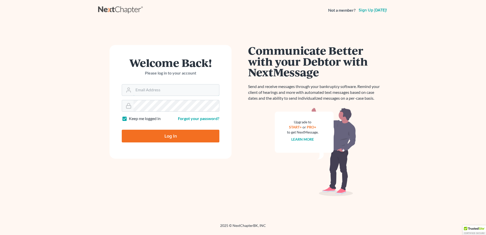
type input "[EMAIL_ADDRESS][DOMAIN_NAME]"
click at [143, 136] on input "Log In" at bounding box center [171, 136] width 98 height 13
type input "Thinking..."
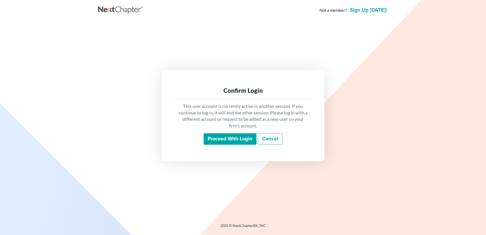
click at [208, 142] on input "Proceed with login" at bounding box center [230, 139] width 53 height 12
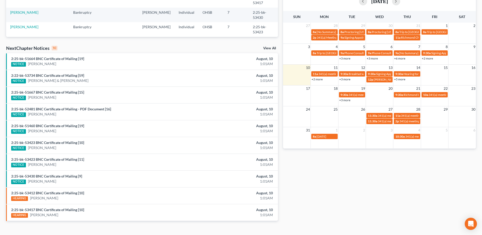
scroll to position [106, 0]
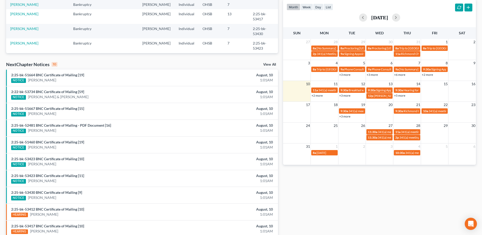
click at [270, 65] on link "View All" at bounding box center [269, 65] width 13 height 4
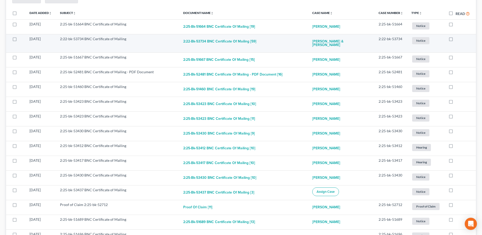
scroll to position [60, 0]
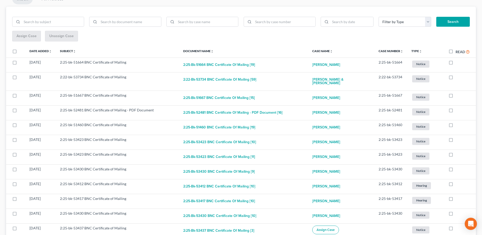
click at [456, 51] on label "Read" at bounding box center [463, 52] width 14 height 6
click at [458, 51] on input "Read" at bounding box center [459, 50] width 3 height 3
checkbox input "true"
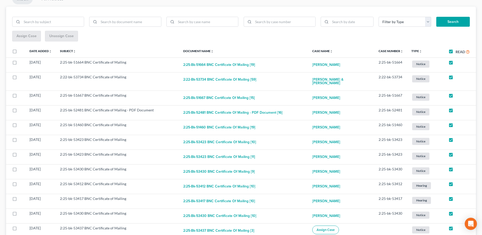
checkbox input "true"
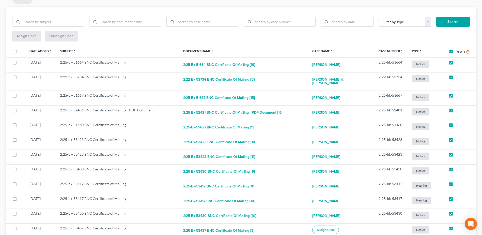
checkbox input "true"
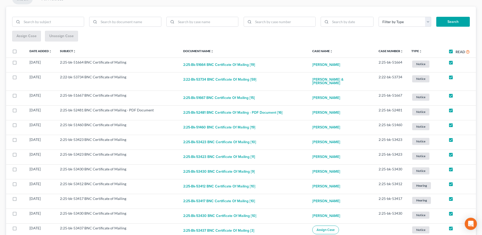
checkbox input "true"
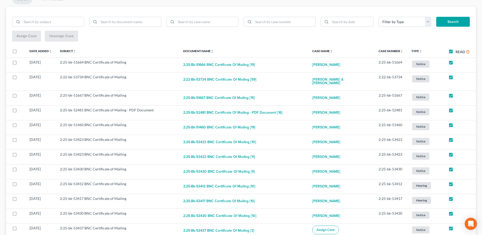
checkbox input "true"
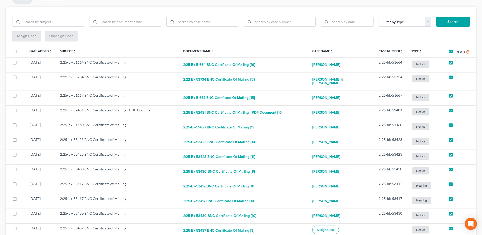
checkbox input "true"
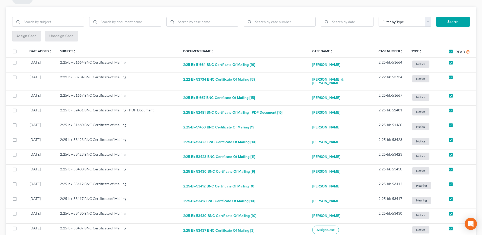
checkbox input "true"
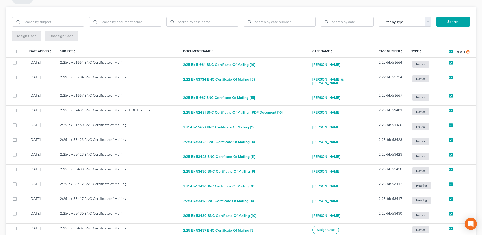
checkbox input "true"
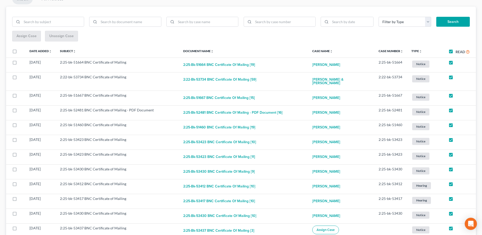
checkbox input "true"
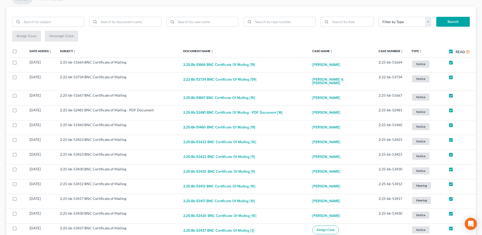
checkbox input "true"
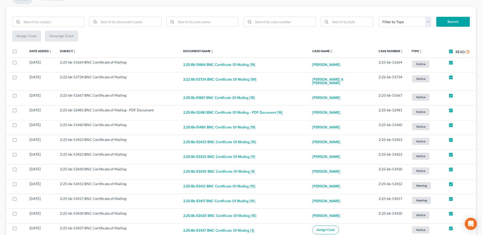
checkbox input "true"
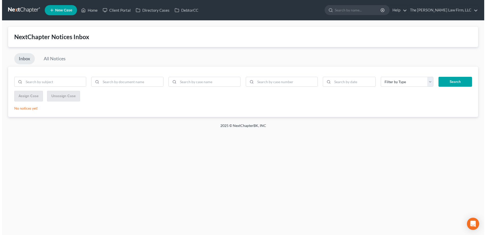
scroll to position [0, 0]
click at [28, 7] on link at bounding box center [22, 10] width 33 height 9
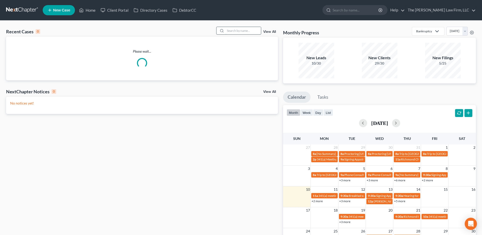
click at [249, 32] on input "search" at bounding box center [244, 30] width 36 height 7
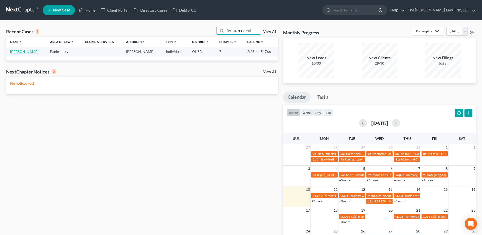
type input "gilman"
click at [28, 51] on link "Gilman, James" at bounding box center [24, 51] width 28 height 4
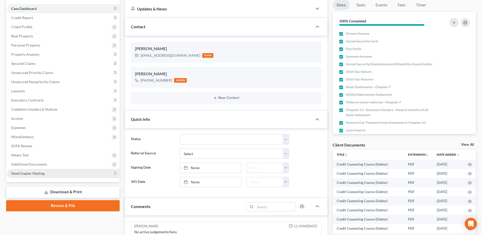
scroll to position [76, 0]
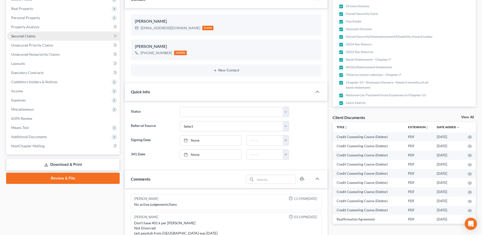
click at [20, 36] on span "Secured Claims" at bounding box center [23, 36] width 24 height 4
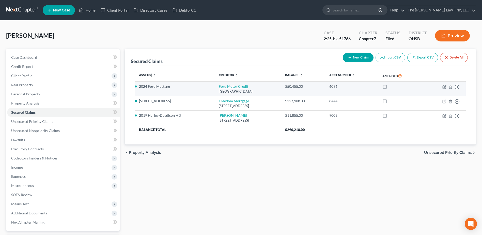
click at [219, 87] on link "Ford Motor Credit" at bounding box center [233, 86] width 29 height 4
select select "30"
select select "0"
select select "2"
select select "0"
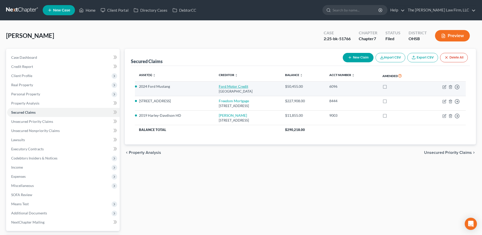
select select "0"
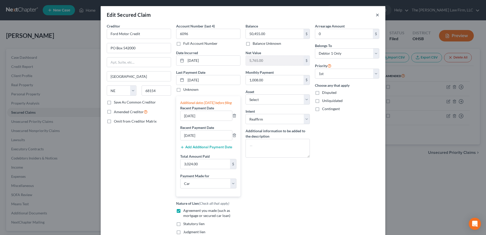
click at [376, 12] on button "×" at bounding box center [378, 15] width 4 height 6
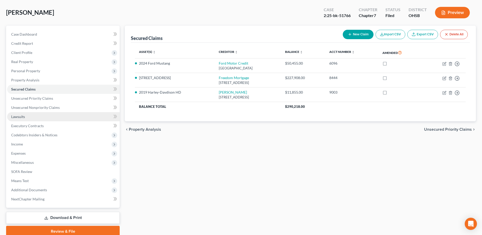
scroll to position [44, 0]
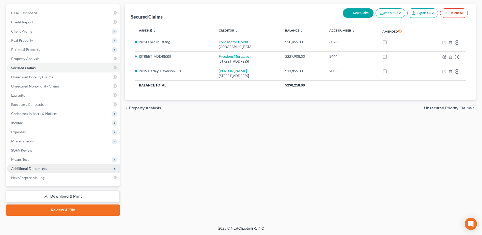
click at [39, 169] on span "Additional Documents" at bounding box center [29, 168] width 36 height 4
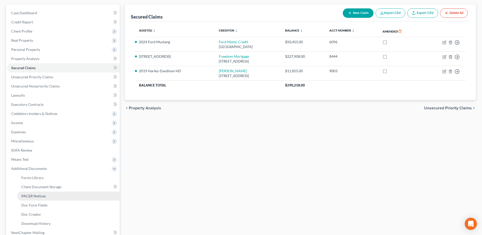
click at [41, 194] on span "PACER Notices" at bounding box center [33, 196] width 24 height 4
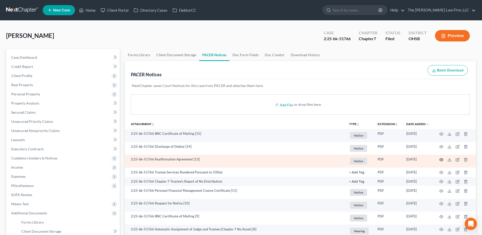
click at [443, 160] on icon "button" at bounding box center [442, 160] width 4 height 4
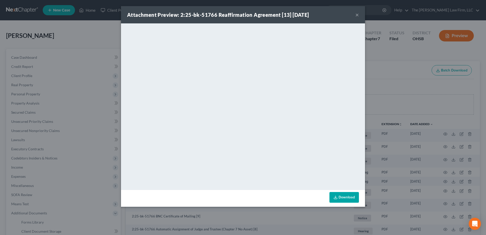
click at [358, 14] on button "×" at bounding box center [357, 15] width 4 height 6
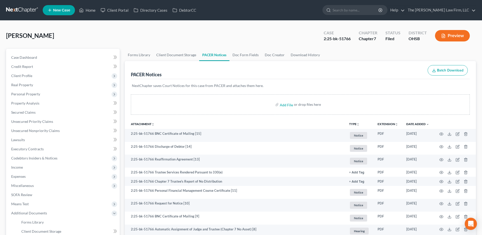
click at [23, 7] on link at bounding box center [22, 10] width 33 height 9
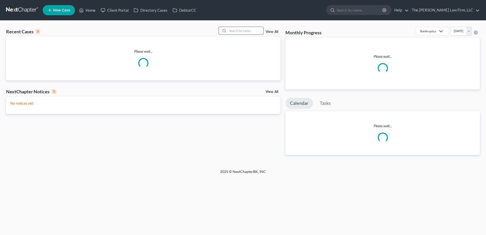
click at [237, 28] on input "search" at bounding box center [246, 30] width 36 height 7
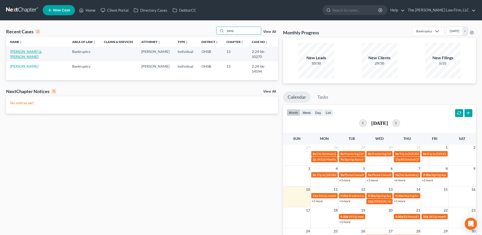
type input "peop"
click at [25, 51] on link "[PERSON_NAME] & [PERSON_NAME]" at bounding box center [26, 53] width 32 height 9
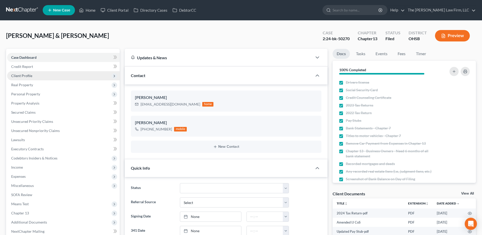
scroll to position [237, 0]
click at [17, 77] on span "Client Profile" at bounding box center [21, 75] width 21 height 4
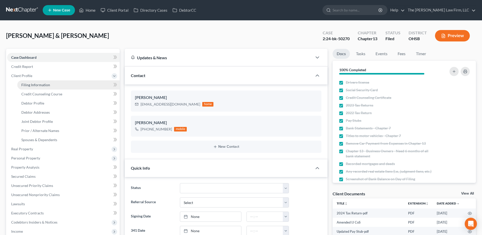
click at [22, 84] on span "Filing Information" at bounding box center [35, 85] width 29 height 4
select select "1"
select select "3"
select select "36"
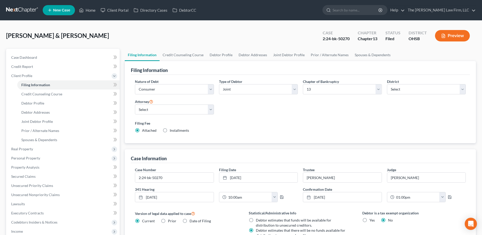
click at [24, 11] on link at bounding box center [22, 10] width 33 height 9
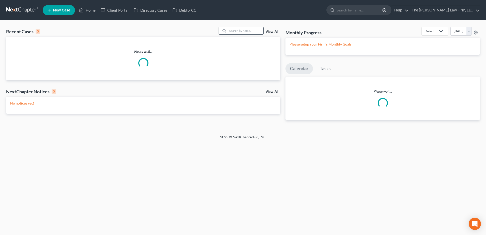
click at [234, 28] on input "search" at bounding box center [246, 30] width 36 height 7
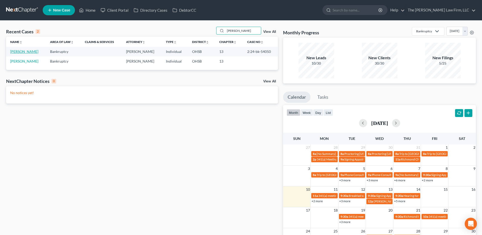
type input "[PERSON_NAME]"
click at [21, 52] on link "[PERSON_NAME]" at bounding box center [24, 51] width 28 height 4
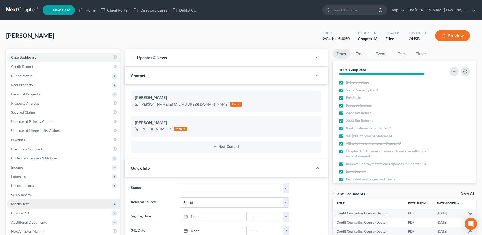
scroll to position [76, 0]
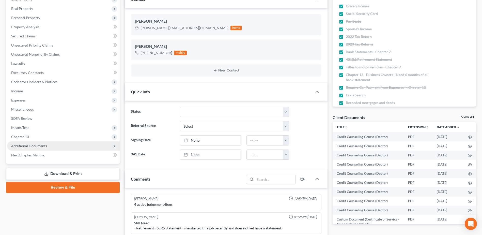
click at [37, 143] on span "Additional Documents" at bounding box center [63, 145] width 113 height 9
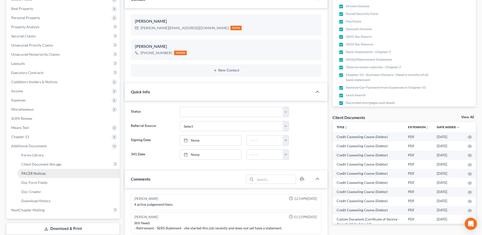
click at [35, 170] on link "PACER Notices" at bounding box center [68, 173] width 102 height 9
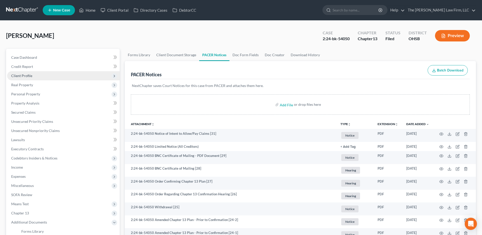
click at [23, 76] on span "Client Profile" at bounding box center [21, 75] width 21 height 4
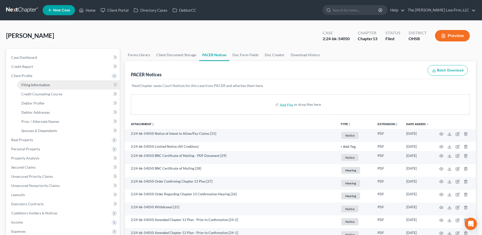
click at [27, 84] on span "Filing Information" at bounding box center [35, 85] width 29 height 4
select select "1"
select select "0"
select select "3"
select select "36"
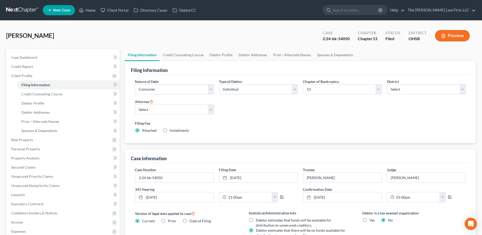
click at [19, 12] on link at bounding box center [22, 10] width 33 height 9
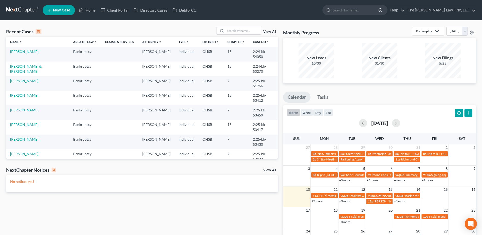
click at [272, 32] on link "View All" at bounding box center [269, 32] width 13 height 4
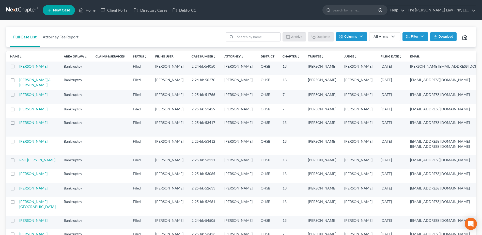
click at [381, 56] on link "Filing Date unfold_more expand_more expand_less" at bounding box center [391, 56] width 21 height 4
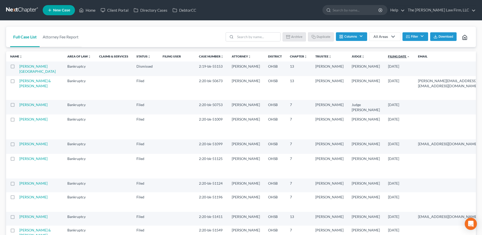
click at [388, 57] on link "Filing Date unfold_more expand_more expand_less" at bounding box center [399, 56] width 22 height 4
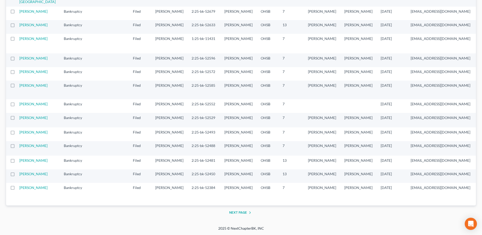
scroll to position [1063, 0]
click at [231, 212] on button "Next Page" at bounding box center [241, 213] width 24 height 6
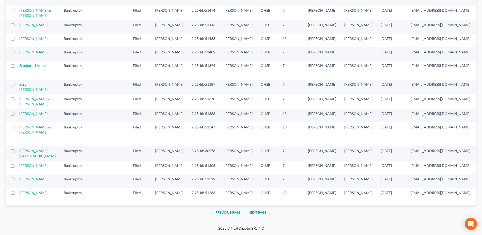
scroll to position [1043, 0]
click at [255, 213] on button "Next Page" at bounding box center [261, 213] width 24 height 6
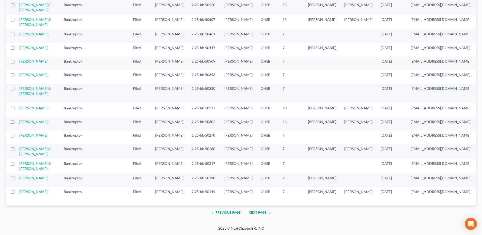
scroll to position [1058, 0]
click at [255, 214] on button "Next Page" at bounding box center [261, 213] width 24 height 6
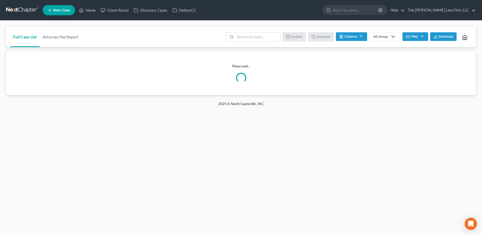
scroll to position [0, 0]
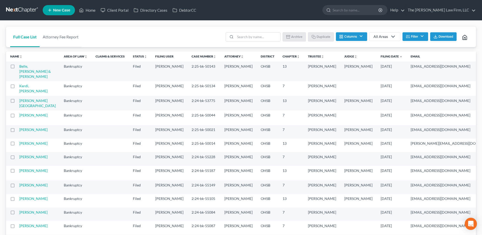
click at [19, 8] on link at bounding box center [22, 10] width 33 height 9
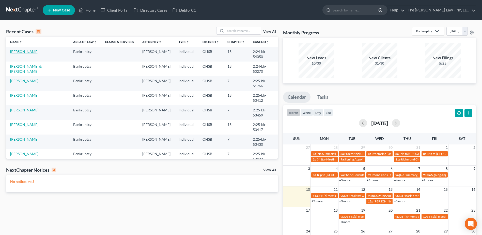
click at [27, 51] on link "[PERSON_NAME]" at bounding box center [24, 51] width 28 height 4
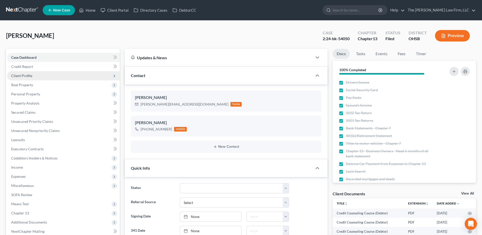
click at [31, 76] on span "Client Profile" at bounding box center [21, 75] width 21 height 4
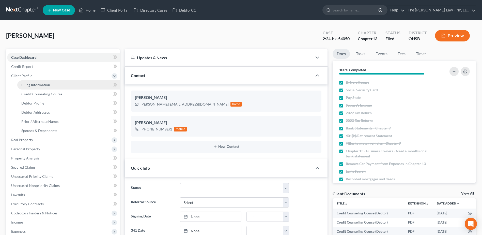
click at [36, 83] on span "Filing Information" at bounding box center [35, 85] width 29 height 4
select select "1"
select select "0"
select select "3"
select select "62"
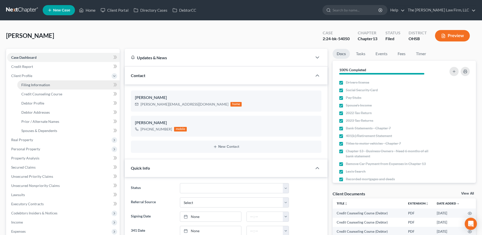
select select "0"
select select "36"
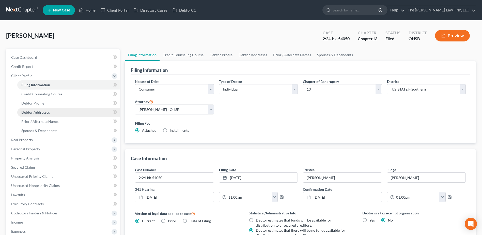
click at [37, 112] on span "Debtor Addresses" at bounding box center [35, 112] width 28 height 4
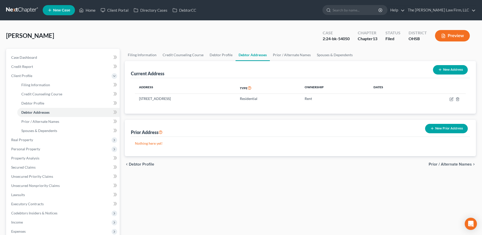
click at [25, 10] on link at bounding box center [22, 10] width 33 height 9
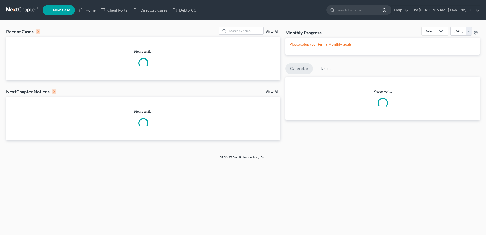
click at [250, 32] on input "search" at bounding box center [246, 30] width 36 height 7
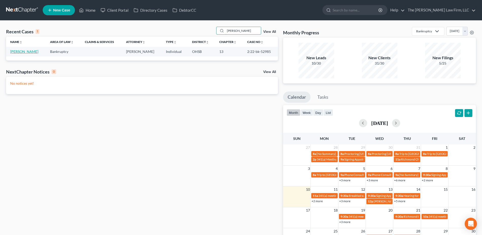
type input "[PERSON_NAME]"
click at [38, 52] on link "[PERSON_NAME]" at bounding box center [24, 51] width 28 height 4
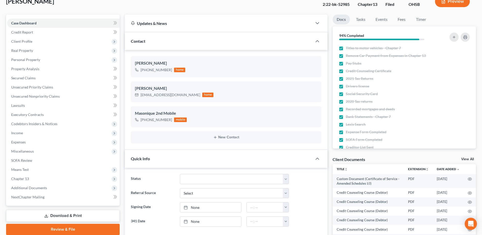
scroll to position [102, 0]
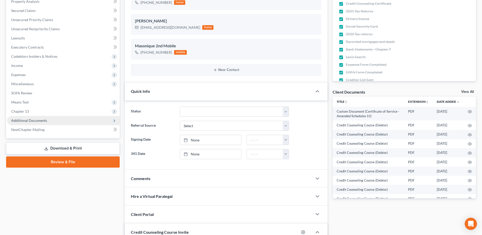
click at [33, 120] on span "Additional Documents" at bounding box center [29, 120] width 36 height 4
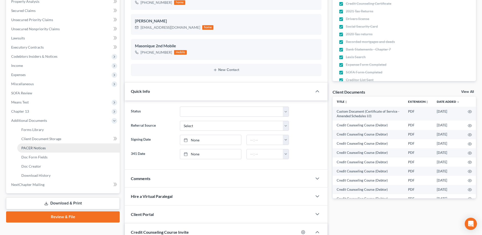
click at [28, 147] on span "PACER Notices" at bounding box center [33, 148] width 24 height 4
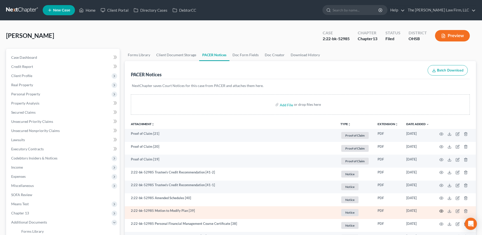
click at [441, 210] on icon "button" at bounding box center [442, 211] width 4 height 4
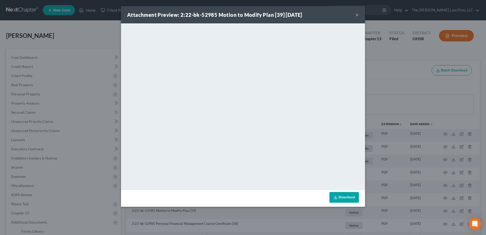
click at [357, 16] on button "×" at bounding box center [357, 15] width 4 height 6
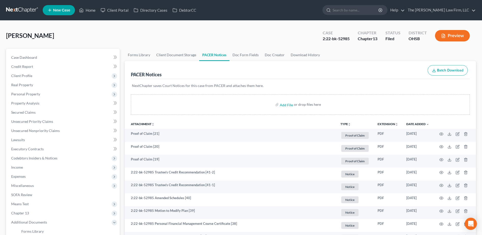
click at [17, 9] on link at bounding box center [22, 10] width 33 height 9
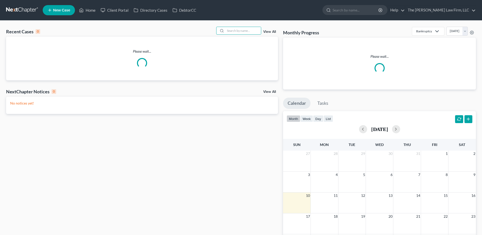
click at [239, 32] on input "search" at bounding box center [244, 30] width 36 height 7
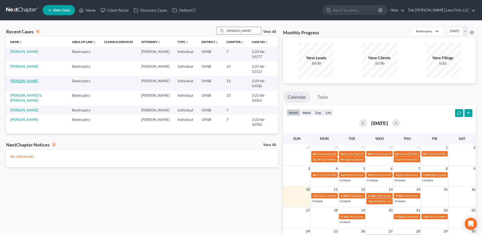
type input "[PERSON_NAME]"
click at [21, 79] on link "[PERSON_NAME]" at bounding box center [24, 81] width 28 height 4
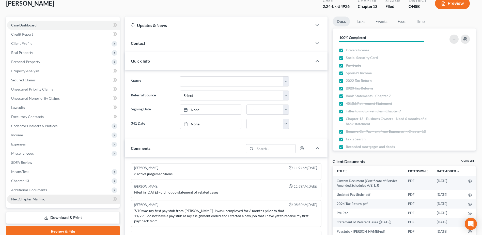
scroll to position [51, 0]
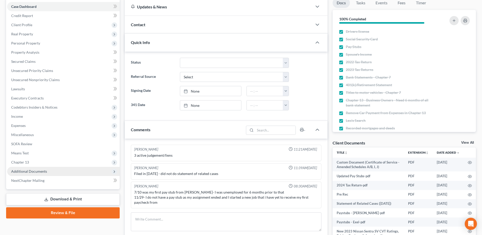
click at [58, 174] on span "Additional Documents" at bounding box center [63, 171] width 113 height 9
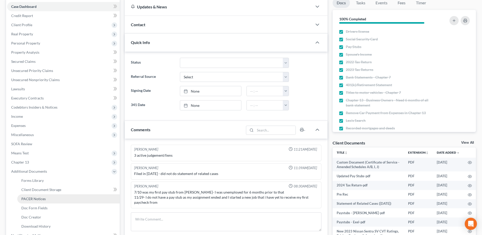
click at [42, 197] on span "PACER Notices" at bounding box center [33, 199] width 24 height 4
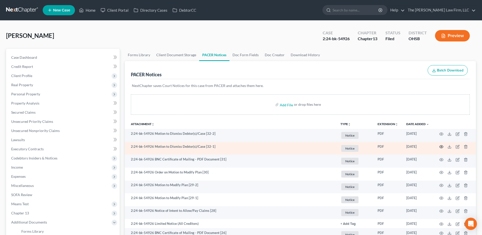
click at [441, 146] on icon "button" at bounding box center [442, 147] width 4 height 4
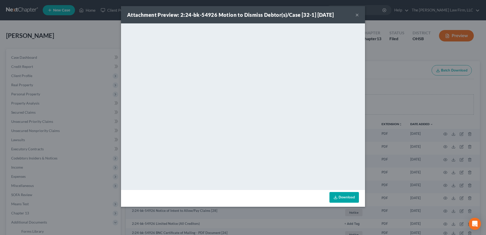
click at [357, 16] on button "×" at bounding box center [357, 15] width 4 height 6
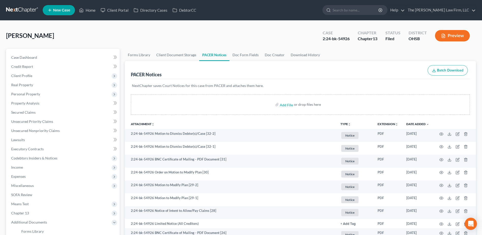
click at [19, 10] on link at bounding box center [22, 10] width 33 height 9
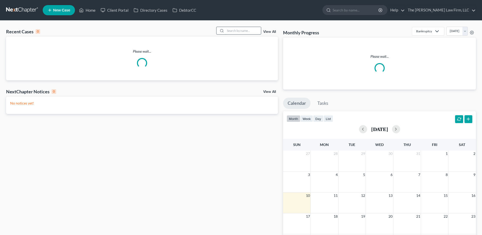
click at [233, 30] on input "search" at bounding box center [244, 30] width 36 height 7
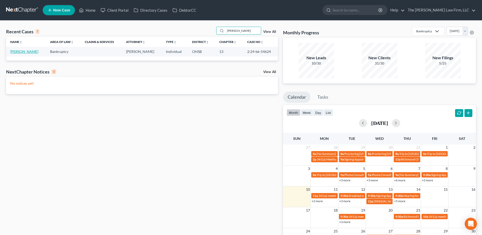
type input "[PERSON_NAME]"
click at [29, 51] on link "[PERSON_NAME]" at bounding box center [24, 51] width 28 height 4
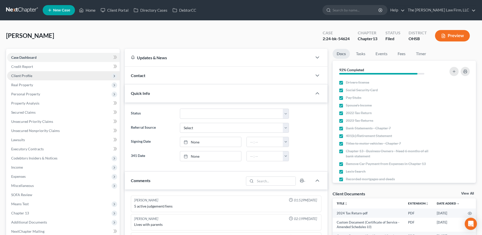
click at [26, 75] on span "Client Profile" at bounding box center [21, 75] width 21 height 4
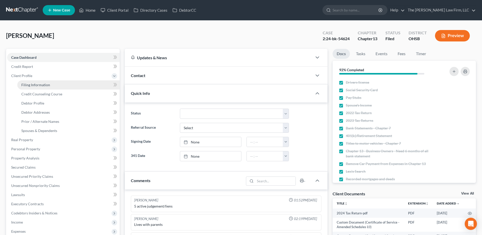
scroll to position [86, 0]
click at [40, 85] on span "Filing Information" at bounding box center [35, 85] width 29 height 4
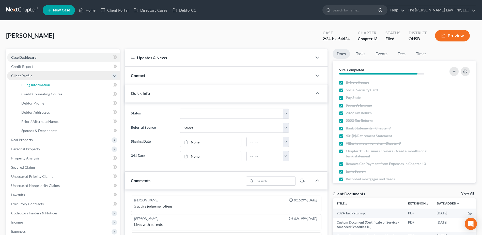
select select "1"
select select "0"
select select "3"
select select "36"
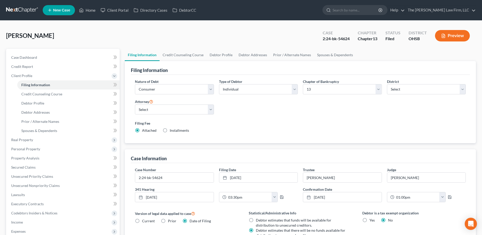
scroll to position [109, 0]
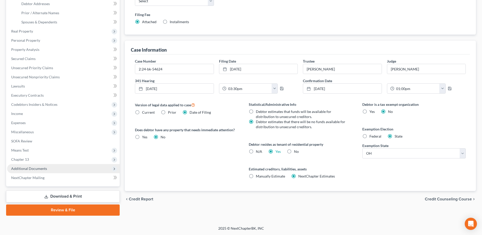
click at [31, 168] on span "Additional Documents" at bounding box center [29, 168] width 36 height 4
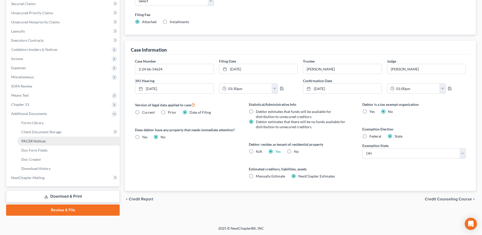
click at [36, 142] on span "PACER Notices" at bounding box center [33, 141] width 24 height 4
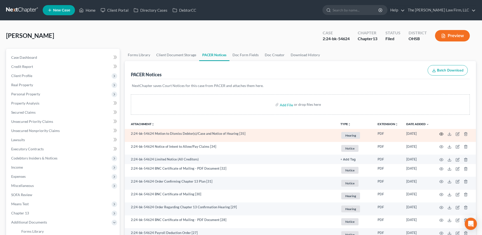
click at [440, 133] on icon "button" at bounding box center [442, 134] width 4 height 4
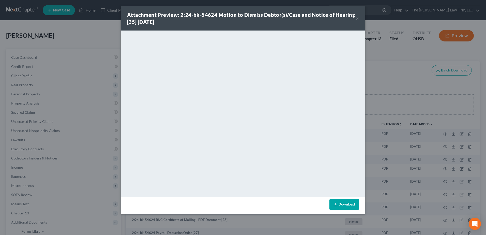
drag, startPoint x: 357, startPoint y: 19, endPoint x: 345, endPoint y: 12, distance: 14.1
click at [357, 19] on button "×" at bounding box center [357, 18] width 4 height 6
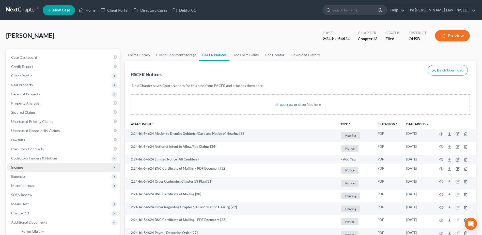
click at [25, 168] on span "Income" at bounding box center [63, 167] width 113 height 9
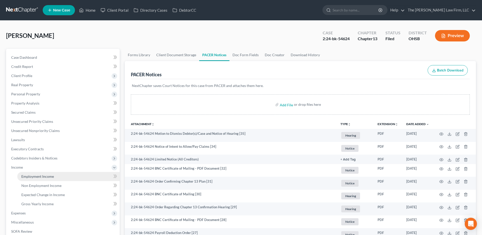
click at [31, 176] on span "Employment Income" at bounding box center [37, 176] width 33 height 4
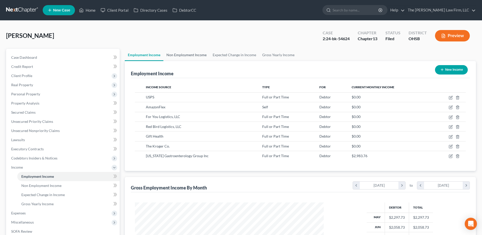
scroll to position [94, 199]
click at [186, 54] on link "Non Employment Income" at bounding box center [186, 55] width 46 height 12
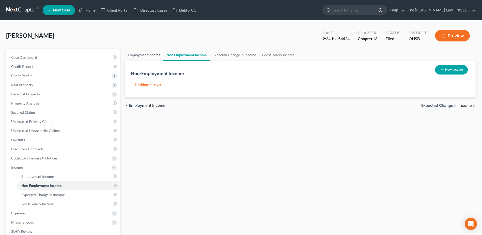
click at [154, 55] on link "Employment Income" at bounding box center [144, 55] width 39 height 12
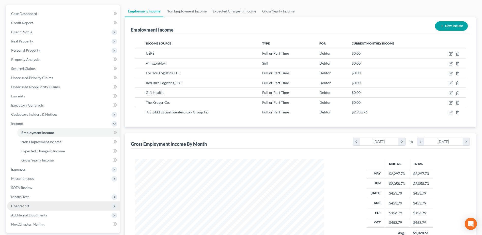
scroll to position [76, 0]
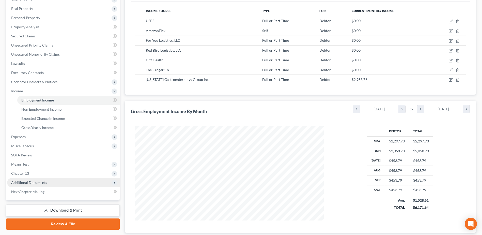
click at [44, 183] on span "Additional Documents" at bounding box center [29, 182] width 36 height 4
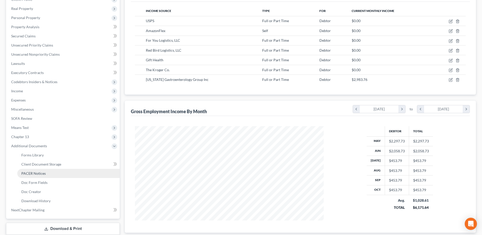
click at [43, 173] on span "PACER Notices" at bounding box center [33, 173] width 24 height 4
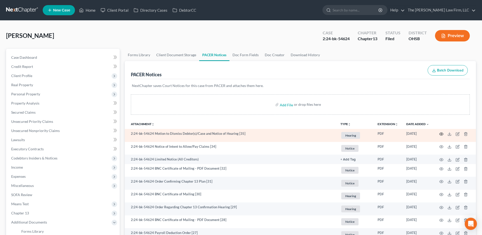
click at [442, 132] on icon "button" at bounding box center [442, 134] width 4 height 4
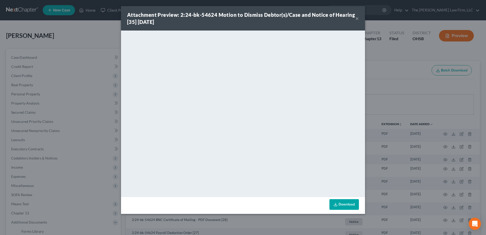
click at [356, 17] on button "×" at bounding box center [357, 18] width 4 height 6
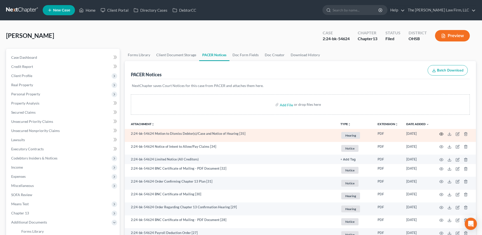
click at [442, 134] on icon "button" at bounding box center [442, 134] width 4 height 4
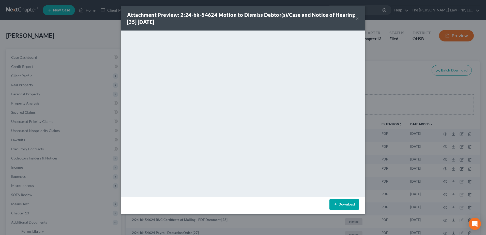
click at [355, 19] on div "Attachment Preview: 2:24-bk-54624 Motion to Dismiss Debtor(s)/Case and Notice o…" at bounding box center [241, 18] width 228 height 14
click at [358, 19] on button "×" at bounding box center [357, 18] width 4 height 6
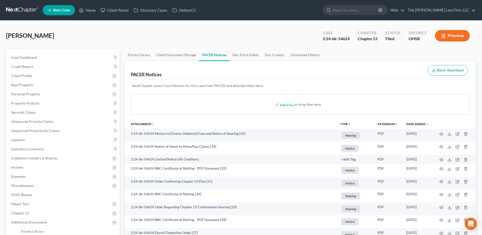
click at [26, 7] on link at bounding box center [22, 10] width 33 height 9
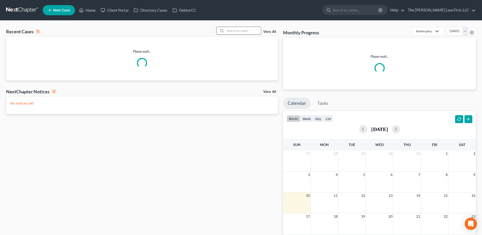
click at [244, 29] on input "search" at bounding box center [244, 30] width 36 height 7
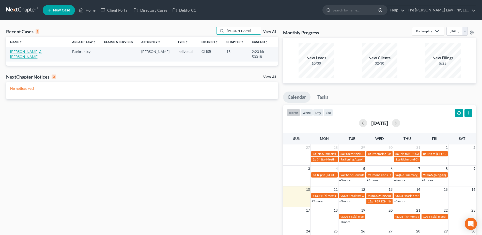
type input "[PERSON_NAME]"
click at [31, 50] on link "[PERSON_NAME] & [PERSON_NAME]" at bounding box center [26, 53] width 32 height 9
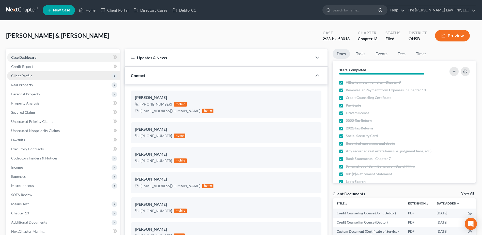
click at [42, 74] on span "Client Profile" at bounding box center [63, 75] width 113 height 9
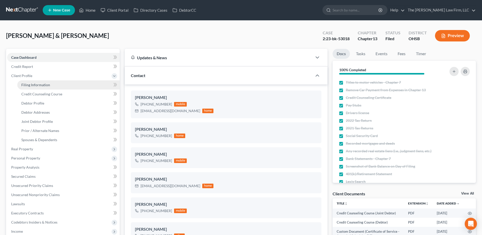
scroll to position [2557, 0]
click at [34, 83] on span "Filing Information" at bounding box center [35, 85] width 29 height 4
select select "1"
select select "3"
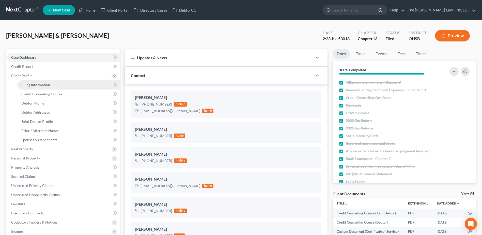
select select "36"
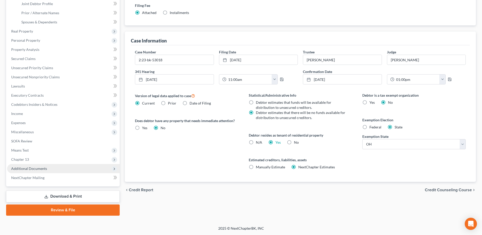
click at [38, 168] on span "Additional Documents" at bounding box center [29, 168] width 36 height 4
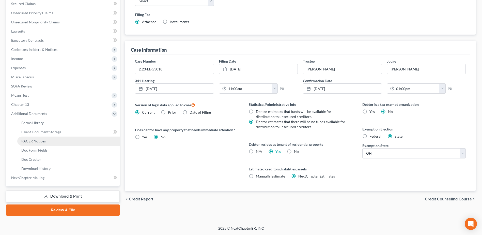
click at [39, 142] on span "PACER Notices" at bounding box center [33, 141] width 24 height 4
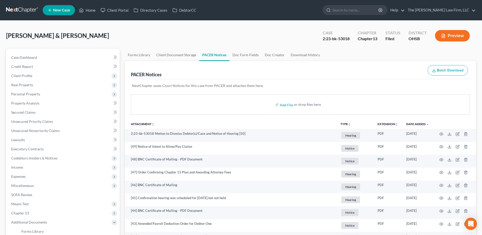
click at [22, 8] on link at bounding box center [22, 10] width 33 height 9
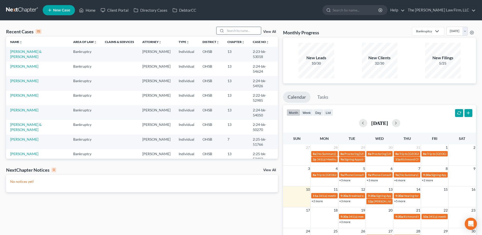
click at [241, 29] on input "search" at bounding box center [244, 30] width 36 height 7
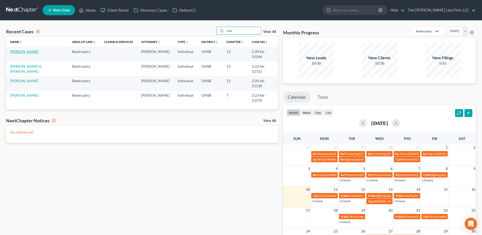
type input "con"
click at [25, 52] on link "[PERSON_NAME]" at bounding box center [24, 51] width 28 height 4
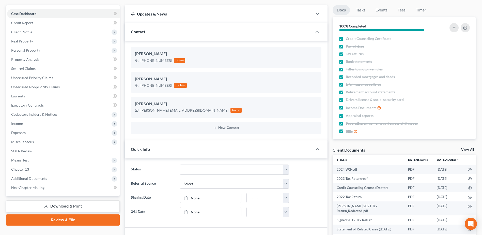
scroll to position [102, 0]
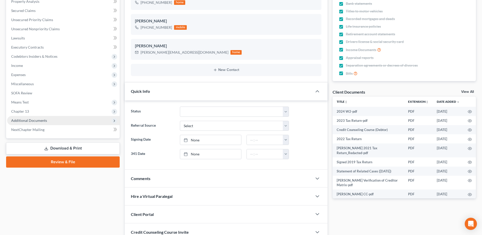
drag, startPoint x: 33, startPoint y: 119, endPoint x: 34, endPoint y: 123, distance: 4.1
click at [33, 119] on span "Additional Documents" at bounding box center [29, 120] width 36 height 4
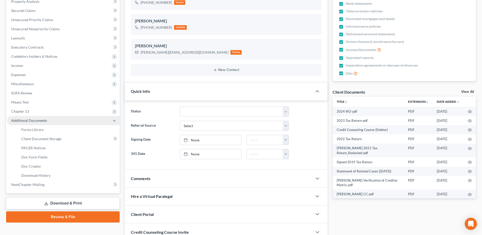
scroll to position [128, 0]
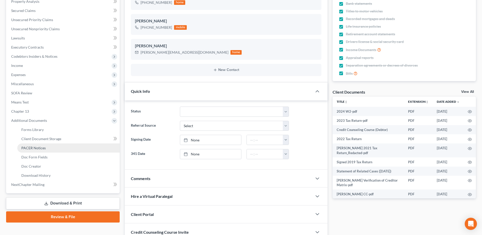
click at [35, 148] on span "PACER Notices" at bounding box center [33, 148] width 24 height 4
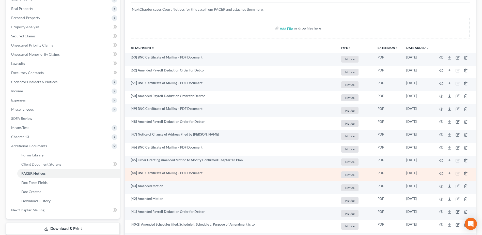
scroll to position [102, 0]
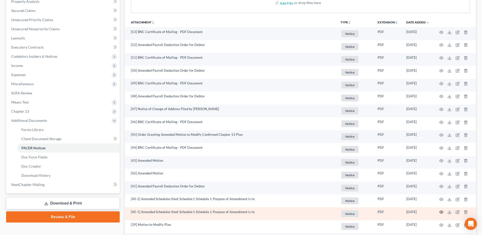
click at [443, 212] on icon "button" at bounding box center [442, 212] width 4 height 4
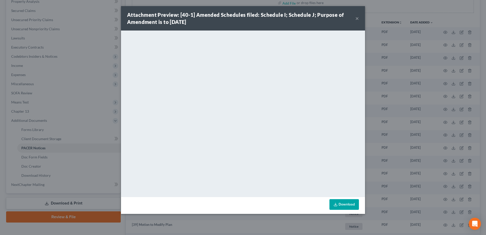
drag, startPoint x: 358, startPoint y: 17, endPoint x: 352, endPoint y: 17, distance: 5.6
click at [357, 17] on button "×" at bounding box center [357, 18] width 4 height 6
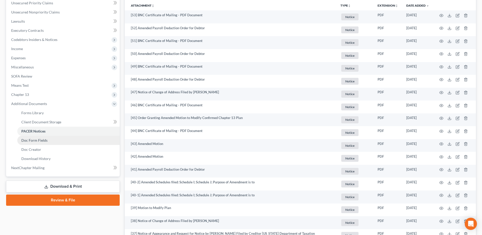
scroll to position [127, 0]
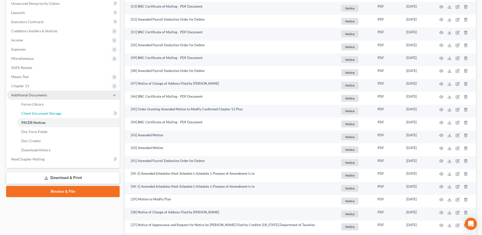
click at [51, 111] on span "Client Document Storage" at bounding box center [41, 113] width 40 height 4
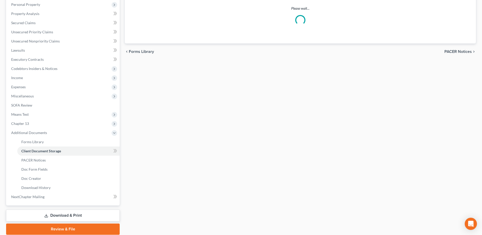
select select "7"
select select "61"
select select "52"
select select "7"
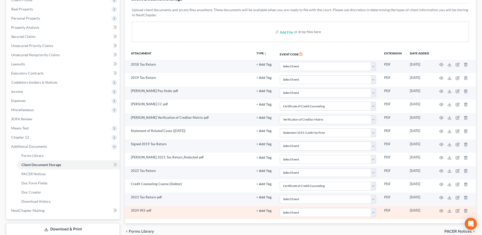
scroll to position [109, 0]
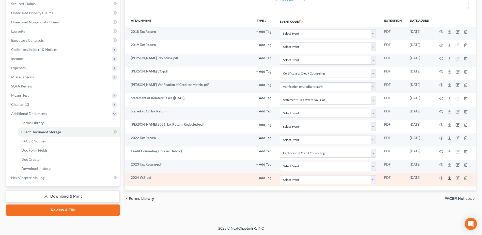
click at [450, 178] on line at bounding box center [450, 177] width 0 height 2
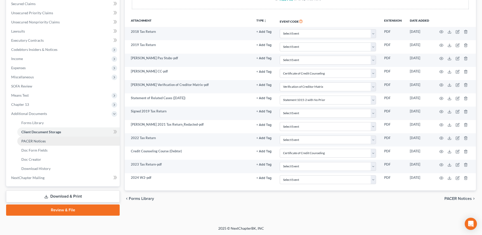
click at [44, 140] on span "PACER Notices" at bounding box center [33, 141] width 24 height 4
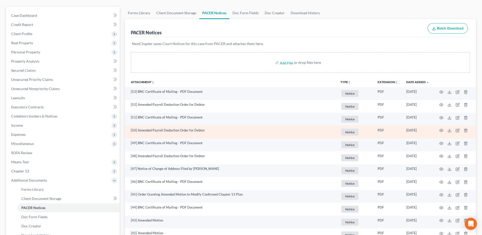
scroll to position [51, 0]
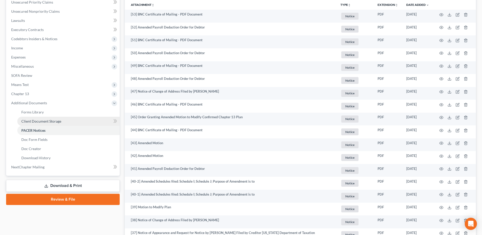
click at [48, 121] on span "Client Document Storage" at bounding box center [41, 121] width 40 height 4
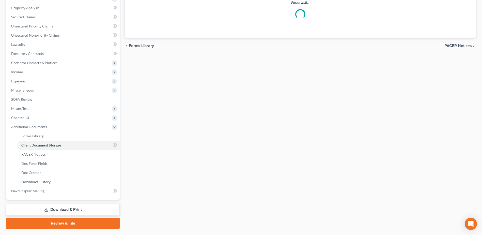
scroll to position [11, 0]
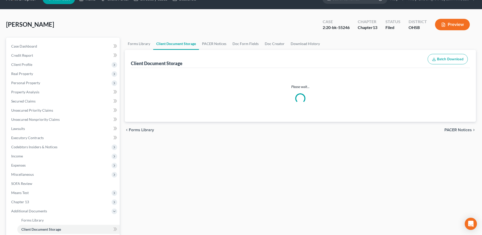
select select "7"
select select "61"
select select "52"
select select "7"
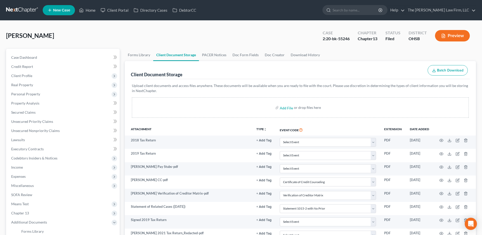
scroll to position [109, 0]
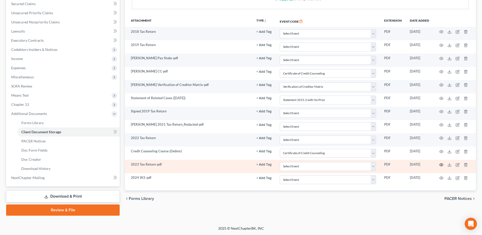
click at [442, 164] on icon "button" at bounding box center [442, 165] width 4 height 4
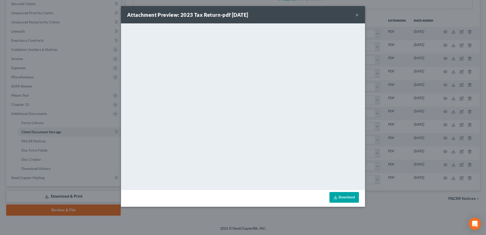
click at [357, 12] on button "×" at bounding box center [357, 15] width 4 height 6
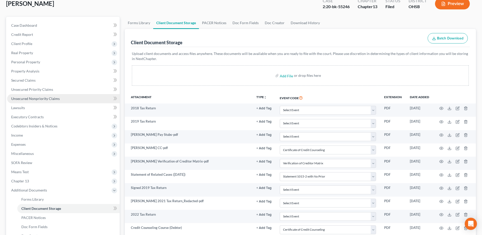
scroll to position [0, 0]
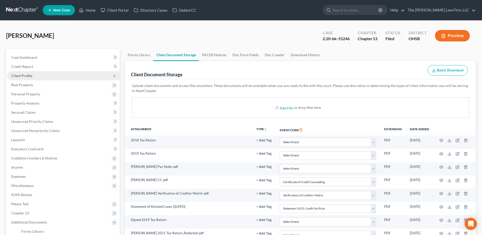
click at [26, 77] on span "Client Profile" at bounding box center [21, 75] width 21 height 4
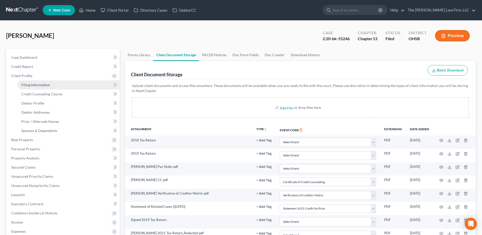
click at [31, 83] on span "Filing Information" at bounding box center [35, 85] width 29 height 4
select select "1"
select select "0"
select select "3"
select select "0"
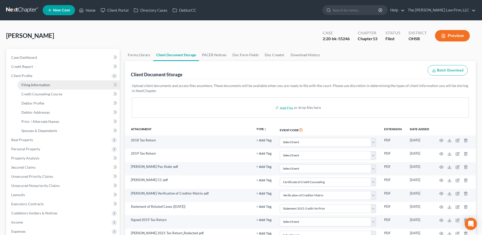
select select "36"
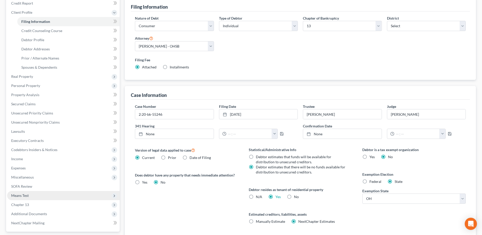
scroll to position [102, 0]
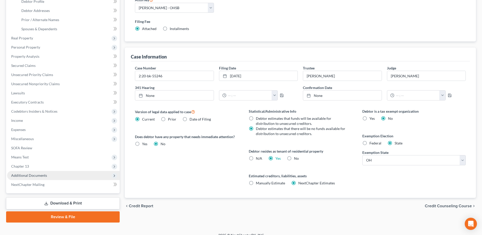
click at [44, 174] on span "Additional Documents" at bounding box center [29, 175] width 36 height 4
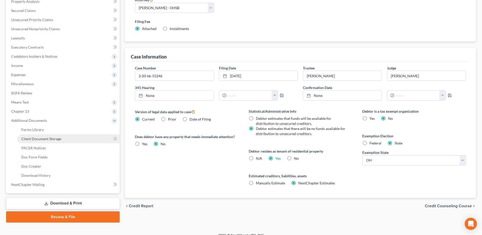
click at [46, 139] on span "Client Document Storage" at bounding box center [41, 139] width 40 height 4
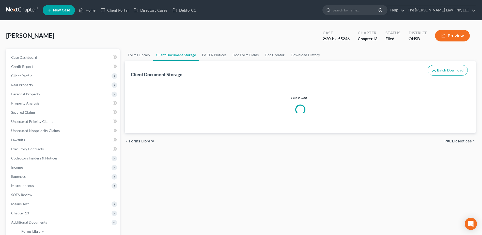
select select "7"
select select "61"
select select "52"
select select "7"
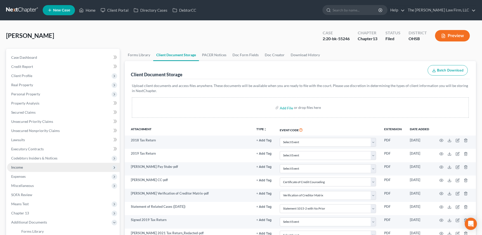
click at [28, 167] on span "Income" at bounding box center [63, 167] width 113 height 9
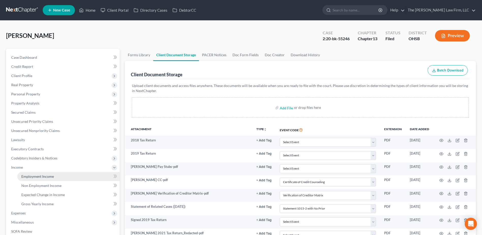
click at [27, 174] on link "Employment Income" at bounding box center [68, 176] width 102 height 9
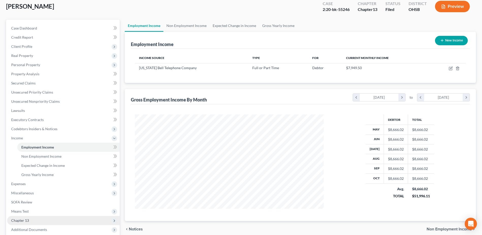
scroll to position [90, 0]
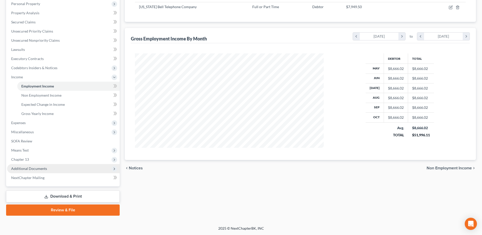
click at [23, 168] on span "Additional Documents" at bounding box center [29, 168] width 36 height 4
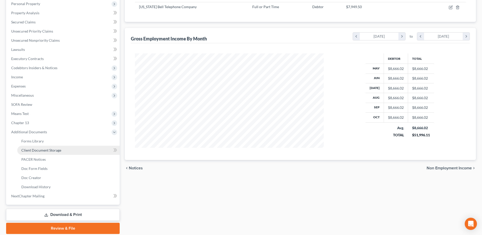
click at [48, 151] on span "Client Document Storage" at bounding box center [41, 150] width 40 height 4
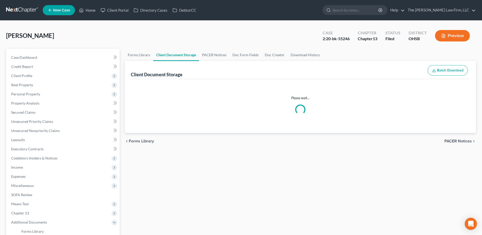
scroll to position [109, 0]
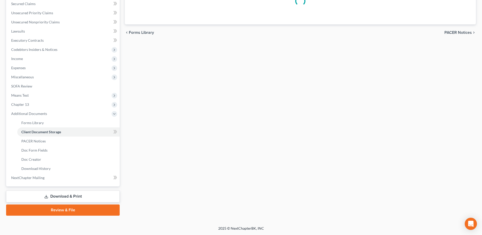
select select "7"
select select "61"
select select "52"
select select "7"
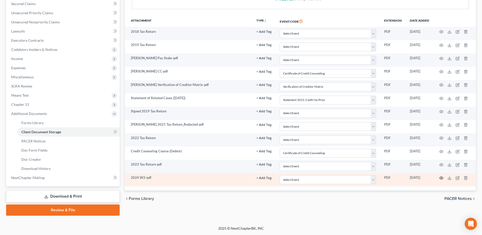
click at [443, 176] on icon "button" at bounding box center [442, 178] width 4 height 4
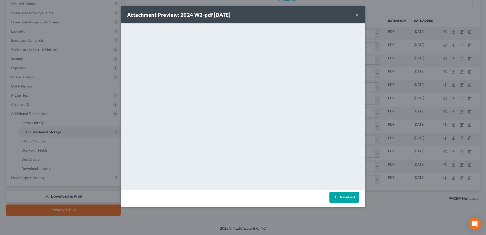
click at [359, 13] on button "×" at bounding box center [357, 15] width 4 height 6
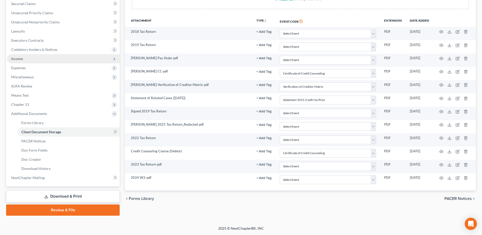
click at [27, 58] on span "Income" at bounding box center [63, 58] width 113 height 9
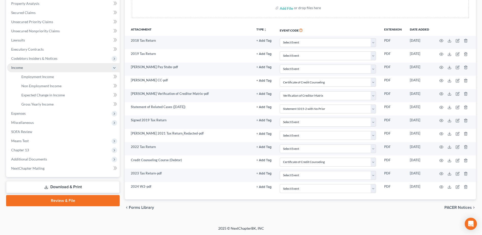
click at [26, 69] on span "Income" at bounding box center [63, 67] width 113 height 9
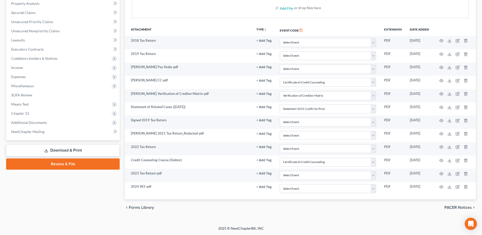
click at [30, 77] on span "Expenses" at bounding box center [63, 76] width 113 height 9
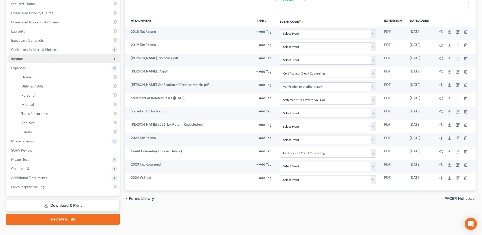
click at [19, 56] on span "Income" at bounding box center [17, 58] width 12 height 4
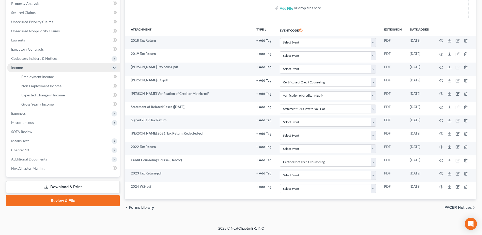
scroll to position [100, 0]
click at [28, 67] on span "Income" at bounding box center [63, 67] width 113 height 9
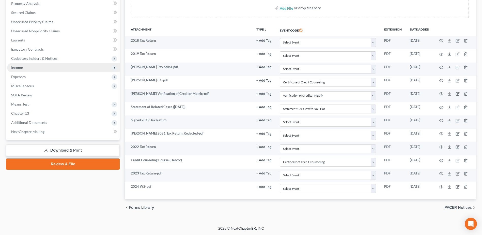
click at [29, 68] on span "Income" at bounding box center [63, 67] width 113 height 9
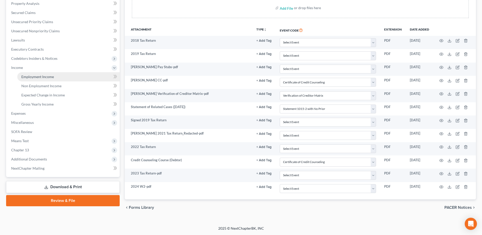
click at [36, 75] on span "Employment Income" at bounding box center [37, 77] width 33 height 4
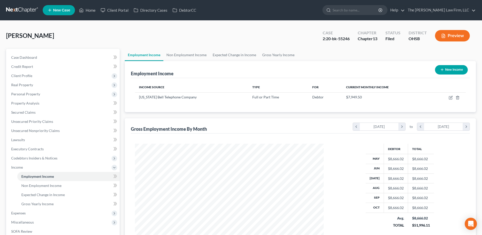
scroll to position [94, 199]
click at [189, 57] on link "Non Employment Income" at bounding box center [186, 55] width 46 height 12
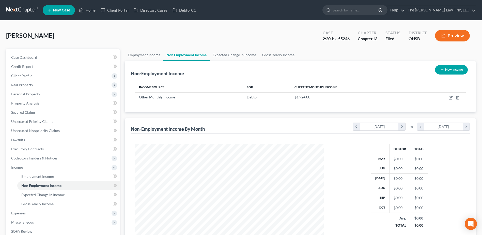
scroll to position [94, 199]
click at [143, 53] on link "Employment Income" at bounding box center [144, 55] width 39 height 12
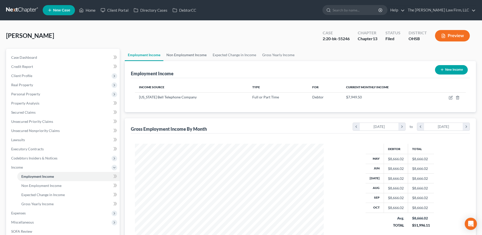
scroll to position [94, 199]
click at [188, 56] on link "Non Employment Income" at bounding box center [186, 55] width 46 height 12
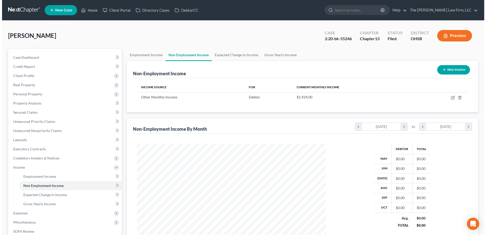
scroll to position [94, 199]
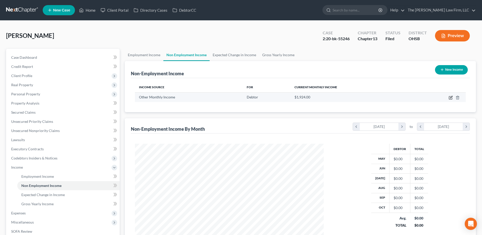
click at [452, 97] on icon "button" at bounding box center [451, 97] width 2 height 2
select select "13"
select select "0"
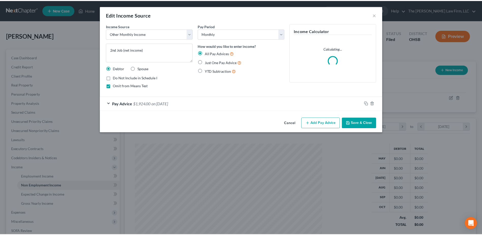
scroll to position [95, 201]
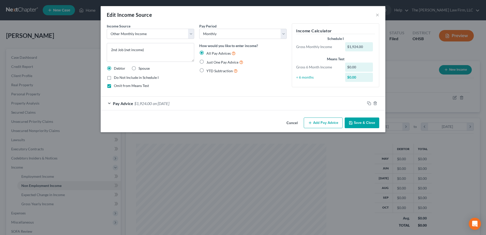
click at [317, 123] on button "Add Pay Advice" at bounding box center [323, 122] width 39 height 11
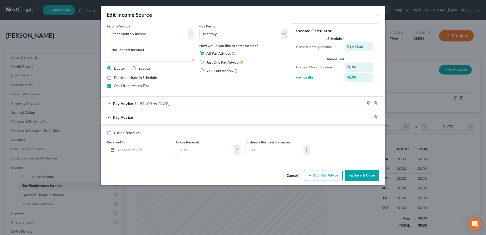
click at [114, 131] on label "Use on Schedule I" at bounding box center [127, 132] width 27 height 5
click at [116, 131] on input "Use on Schedule I" at bounding box center [117, 131] width 3 height 3
checkbox input "true"
click at [128, 96] on form "Income Source * Select Unemployment Disability (from employer) Pension Retireme…" at bounding box center [243, 93] width 273 height 140
click at [126, 103] on span "Pay Advice" at bounding box center [123, 103] width 20 height 5
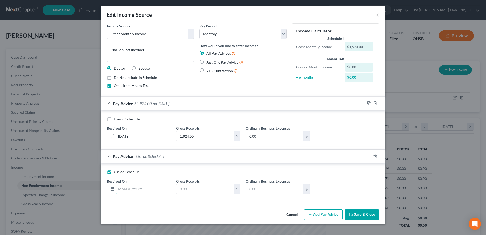
click at [135, 190] on input "text" at bounding box center [143, 189] width 54 height 10
click at [206, 62] on label "Just One Pay Advice" at bounding box center [224, 62] width 37 height 6
click at [209, 62] on input "Just One Pay Advice" at bounding box center [210, 60] width 3 height 3
radio input "true"
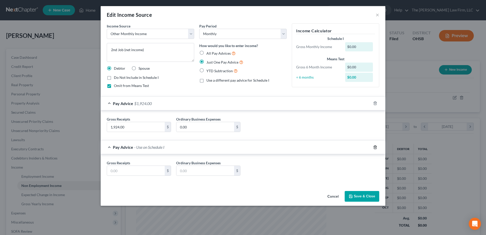
click at [374, 147] on icon "button" at bounding box center [375, 146] width 2 height 3
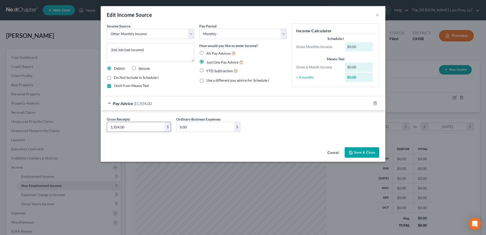
click at [141, 131] on input "1,924.00" at bounding box center [136, 127] width 58 height 10
type input "2,163.00"
click at [371, 154] on button "Save & Close" at bounding box center [362, 152] width 35 height 11
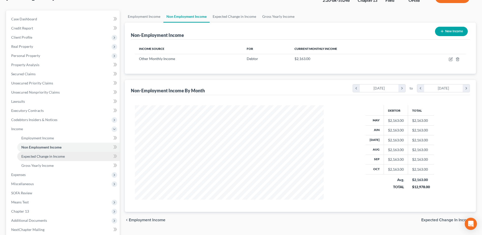
scroll to position [90, 0]
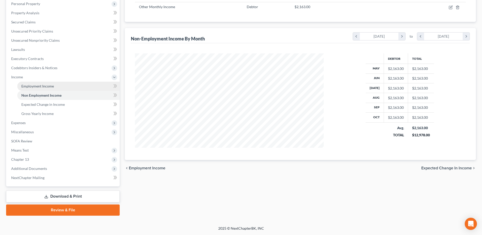
click at [48, 85] on span "Employment Income" at bounding box center [37, 86] width 33 height 4
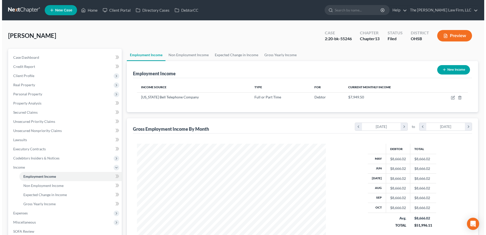
scroll to position [94, 199]
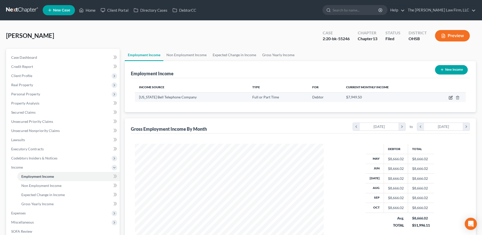
click at [450, 97] on icon "button" at bounding box center [451, 98] width 4 height 4
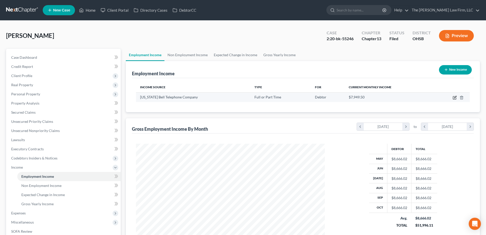
select select "0"
select select "26"
select select "2"
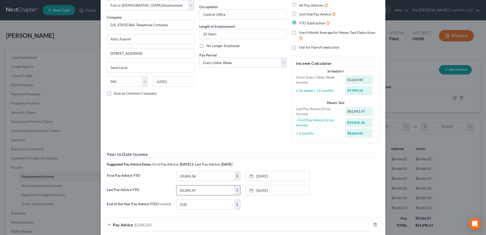
scroll to position [54, 0]
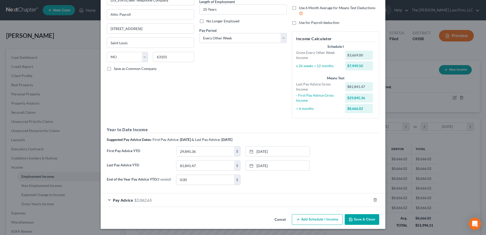
click at [154, 203] on div "Pay Advice $2,062.65" at bounding box center [236, 199] width 271 height 13
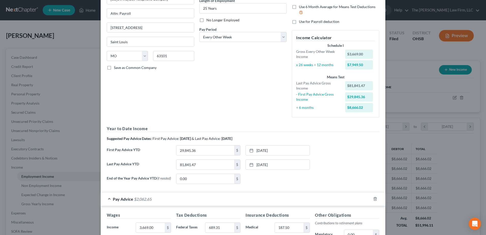
scroll to position [179, 0]
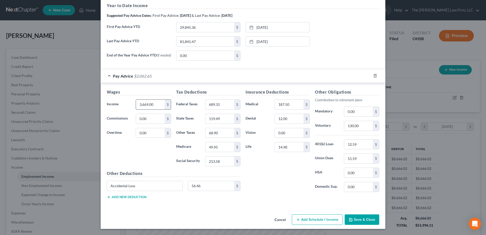
click at [147, 106] on input "3,669.00" at bounding box center [150, 105] width 29 height 10
type input "4,565.50"
click at [212, 103] on input "689.31" at bounding box center [219, 105] width 29 height 10
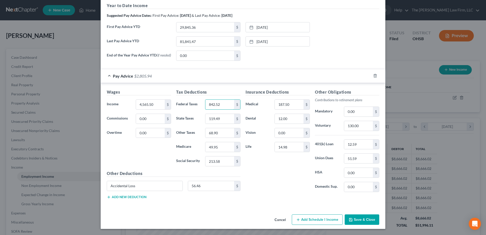
type input "842.52"
type input "118.77"
type input "86.43"
type input "62.66"
type input "267.92"
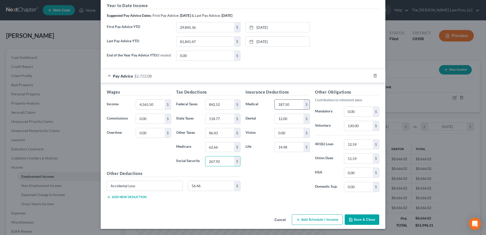
click at [284, 102] on input "187.50" at bounding box center [289, 105] width 29 height 10
click at [359, 162] on input "51.59" at bounding box center [358, 159] width 29 height 10
type input "55.83"
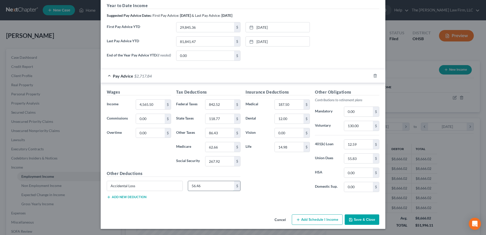
click at [203, 186] on input "56.46" at bounding box center [211, 186] width 46 height 10
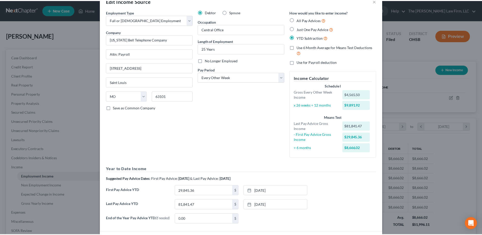
scroll to position [0, 0]
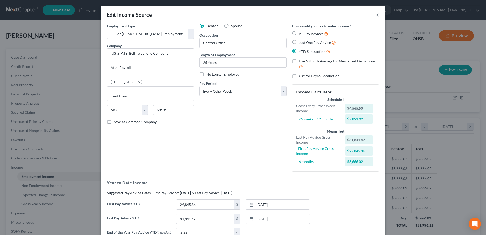
click at [376, 14] on button "×" at bounding box center [378, 15] width 4 height 6
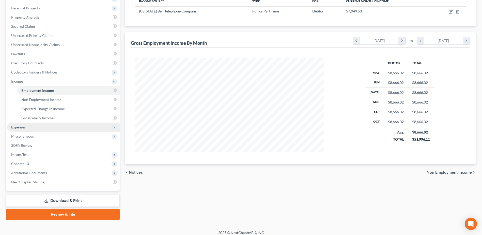
scroll to position [90, 0]
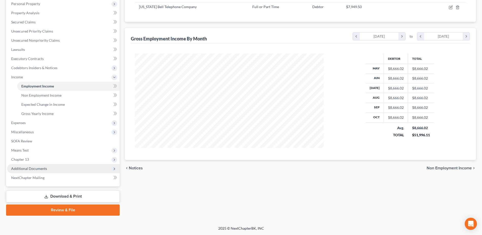
click at [29, 168] on span "Additional Documents" at bounding box center [29, 168] width 36 height 4
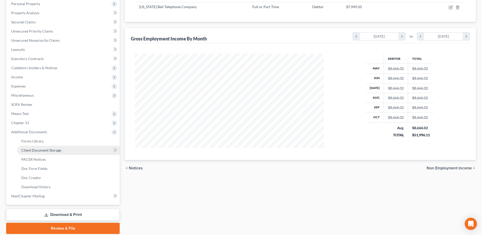
click at [36, 150] on span "Client Document Storage" at bounding box center [41, 150] width 40 height 4
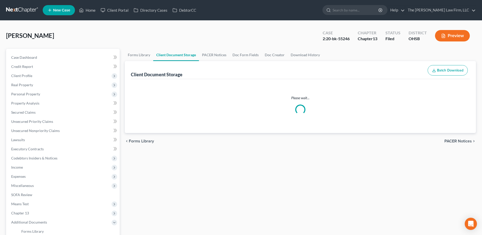
select select "7"
select select "61"
select select "52"
select select "7"
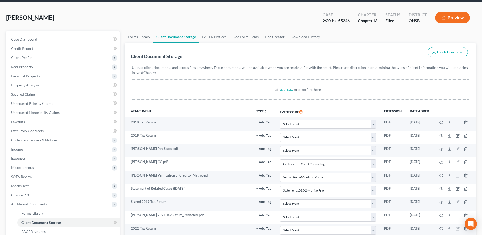
scroll to position [109, 0]
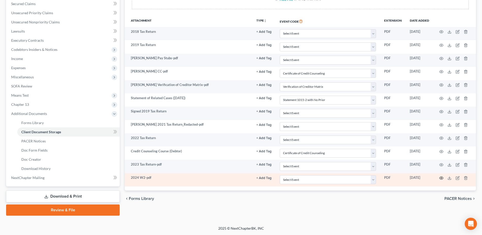
click at [442, 178] on circle "button" at bounding box center [441, 177] width 1 height 1
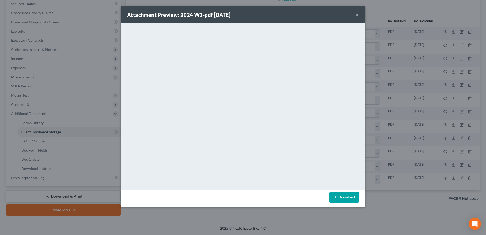
click at [356, 14] on button "×" at bounding box center [357, 15] width 4 height 6
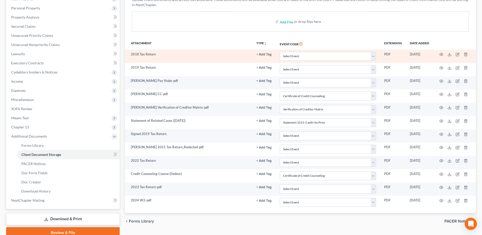
scroll to position [0, 0]
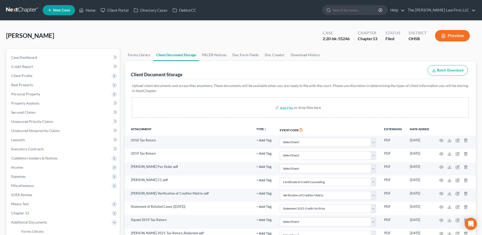
click at [28, 11] on link at bounding box center [22, 10] width 33 height 9
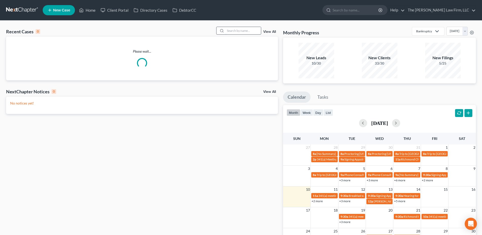
click at [239, 31] on input "search" at bounding box center [244, 30] width 36 height 7
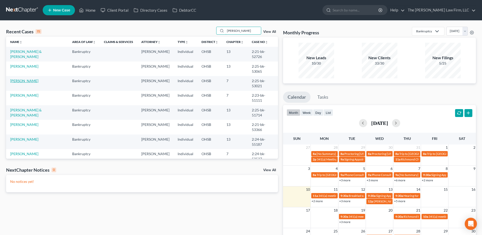
type input "[PERSON_NAME]"
click at [24, 79] on link "[PERSON_NAME]" at bounding box center [24, 81] width 28 height 4
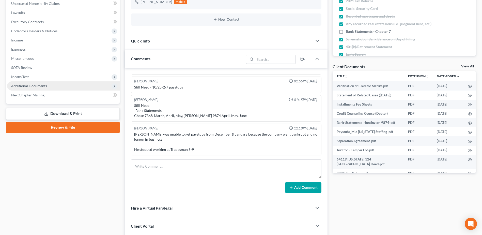
scroll to position [164, 0]
click at [35, 87] on span "Additional Documents" at bounding box center [29, 86] width 36 height 4
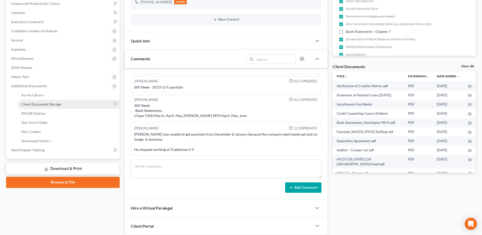
click at [40, 103] on span "Client Document Storage" at bounding box center [41, 104] width 40 height 4
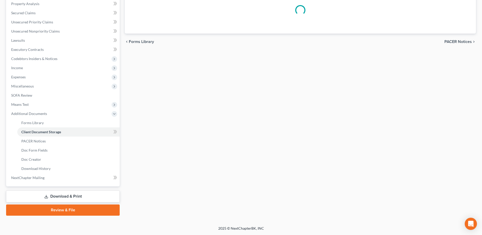
select select "7"
select select "52"
select select "61"
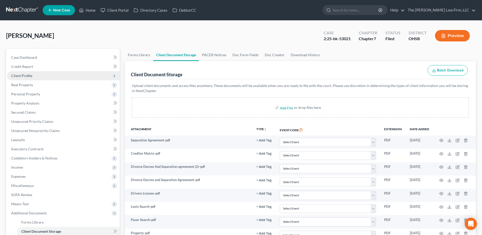
click at [26, 71] on span "Client Profile" at bounding box center [63, 75] width 113 height 9
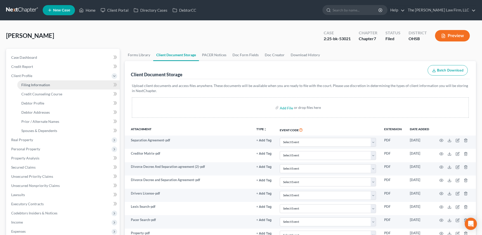
click at [30, 85] on span "Filing Information" at bounding box center [35, 85] width 29 height 4
select select "1"
select select "0"
select select "36"
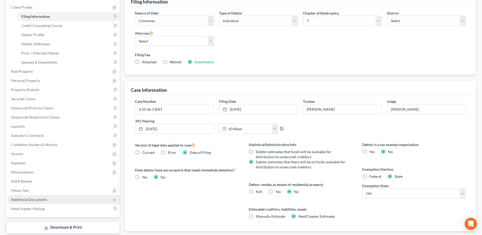
scroll to position [100, 0]
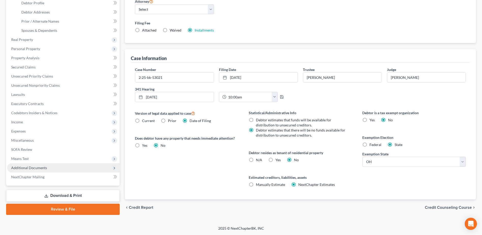
click at [38, 167] on span "Additional Documents" at bounding box center [29, 168] width 36 height 4
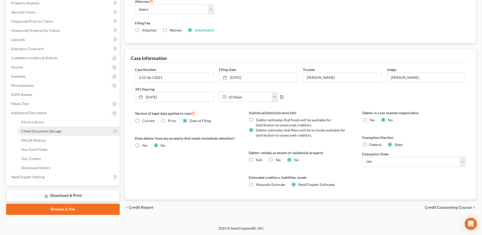
click at [43, 129] on span "Client Document Storage" at bounding box center [41, 131] width 40 height 4
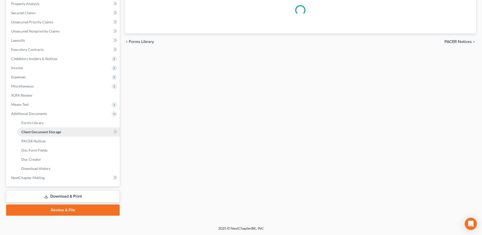
scroll to position [80, 0]
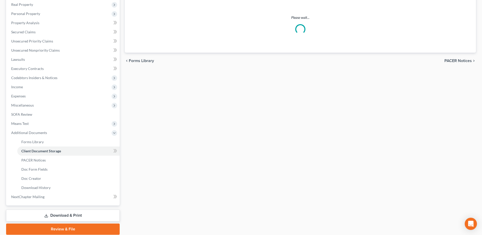
select select "7"
select select "52"
select select "61"
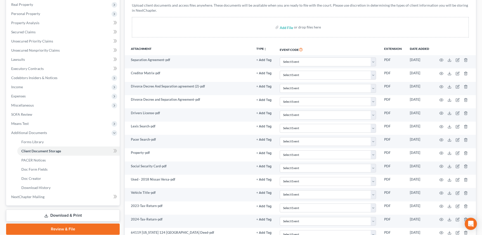
scroll to position [0, 0]
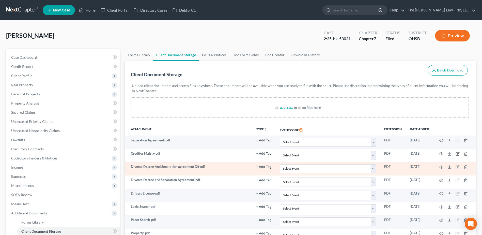
select select "7"
select select "52"
select select "61"
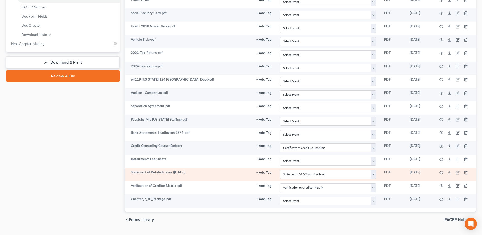
scroll to position [246, 0]
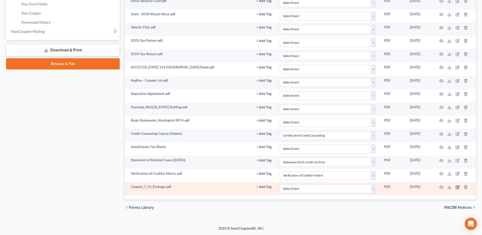
click at [459, 186] on icon "button" at bounding box center [458, 186] width 2 height 2
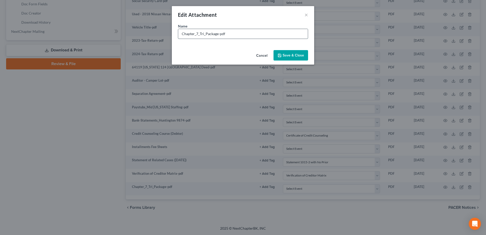
click at [252, 35] on input "Chapter_7_Tri_Package-pdf" at bounding box center [243, 34] width 130 height 10
type input "Reaffirmation Agreement"
click at [294, 54] on span "Save & Close" at bounding box center [293, 55] width 21 height 4
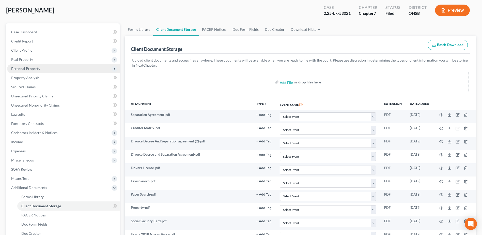
scroll to position [0, 0]
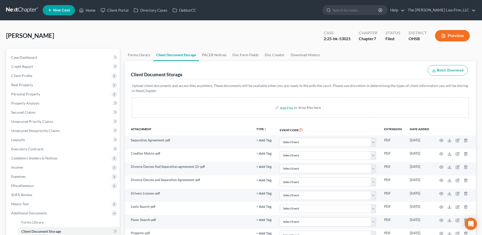
click at [28, 8] on link at bounding box center [22, 10] width 33 height 9
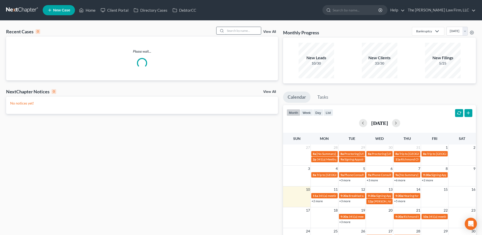
click at [237, 32] on input "search" at bounding box center [244, 30] width 36 height 7
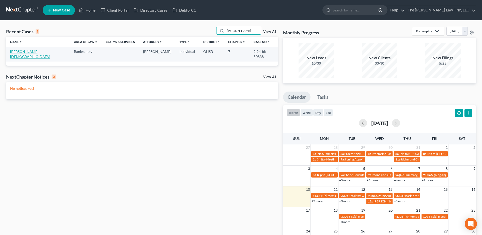
type input "[PERSON_NAME]"
click at [17, 51] on link "[PERSON_NAME][DEMOGRAPHIC_DATA]" at bounding box center [30, 53] width 40 height 9
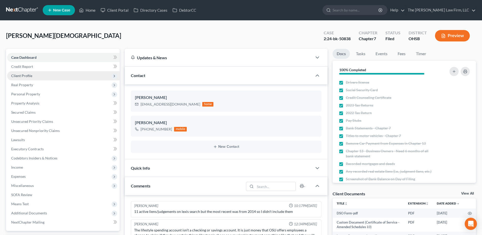
scroll to position [154, 0]
click at [32, 78] on span "Client Profile" at bounding box center [63, 75] width 113 height 9
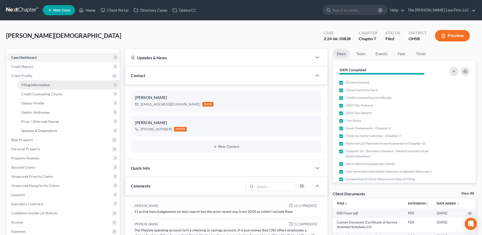
click at [32, 85] on span "Filing Information" at bounding box center [35, 85] width 29 height 4
select select "1"
select select "0"
select select "36"
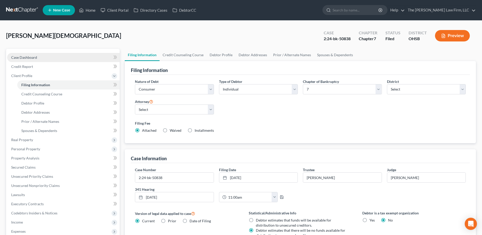
click at [36, 55] on span "Case Dashboard" at bounding box center [24, 57] width 26 height 4
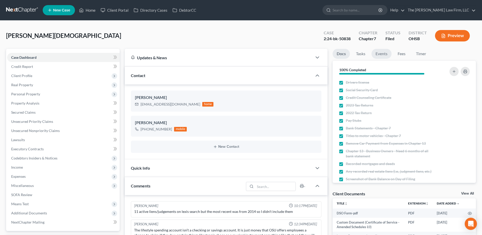
click at [382, 52] on link "Events" at bounding box center [382, 54] width 20 height 10
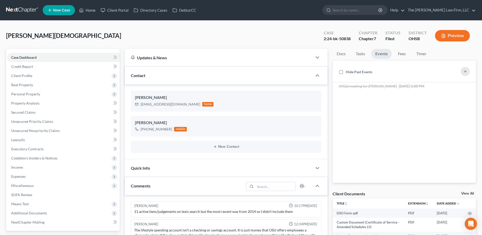
scroll to position [154, 0]
click at [29, 9] on link at bounding box center [22, 10] width 33 height 9
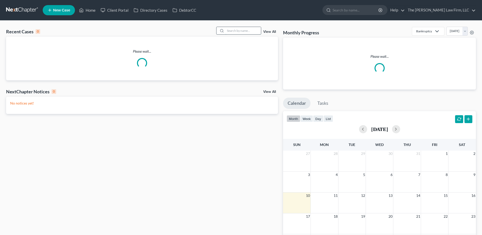
click at [250, 31] on input "search" at bounding box center [244, 30] width 36 height 7
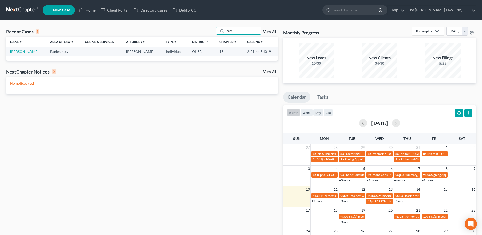
type input "sees"
click at [24, 51] on link "[PERSON_NAME]" at bounding box center [24, 51] width 28 height 4
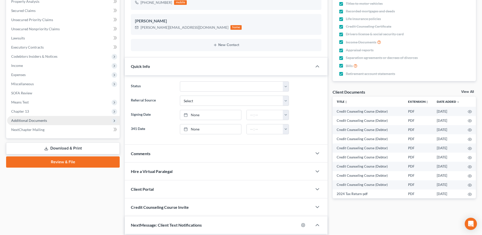
scroll to position [226, 0]
click at [32, 121] on span "Additional Documents" at bounding box center [29, 120] width 36 height 4
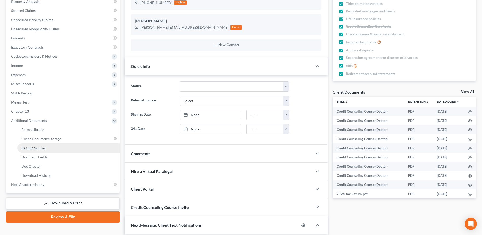
click at [33, 147] on span "PACER Notices" at bounding box center [33, 148] width 24 height 4
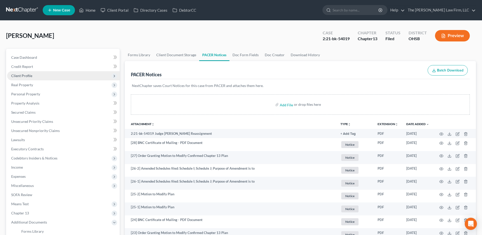
click at [24, 77] on span "Client Profile" at bounding box center [21, 75] width 21 height 4
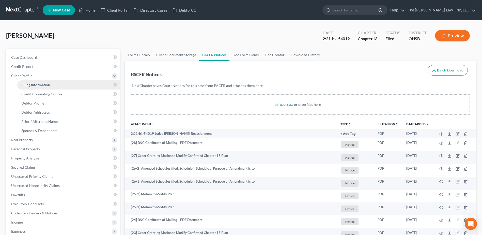
click at [31, 86] on span "Filing Information" at bounding box center [35, 85] width 29 height 4
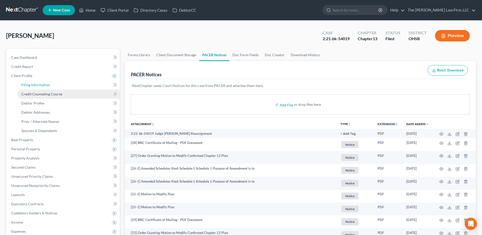
select select "1"
select select "0"
select select "3"
select select "36"
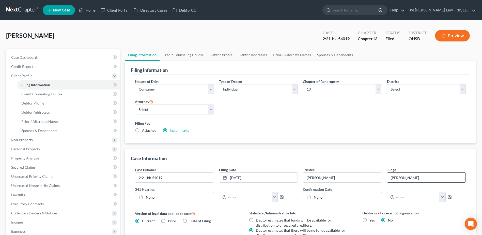
click at [397, 179] on input "Preston" at bounding box center [427, 178] width 78 height 10
type input "Nami Khorrami"
click at [43, 112] on span "Debtor Addresses" at bounding box center [35, 112] width 28 height 4
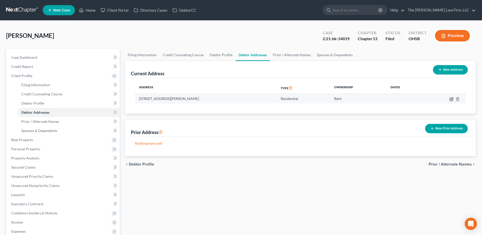
click at [452, 99] on icon "button" at bounding box center [452, 98] width 2 height 2
select select "36"
select select "0"
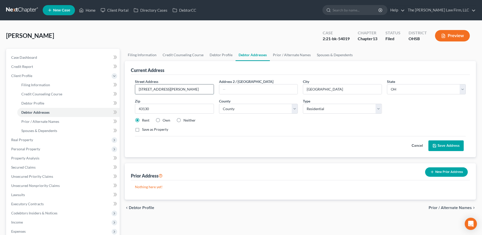
click at [175, 92] on input "982 W Hubert Ave" at bounding box center [174, 89] width 78 height 10
type input "427 Miller Ave."
type input "43130"
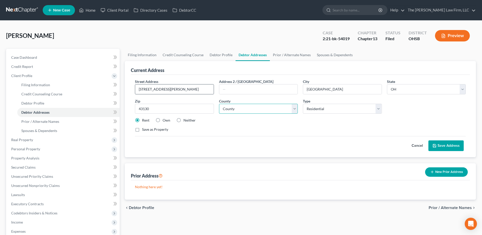
select select "44"
click at [439, 145] on button "Save Address" at bounding box center [446, 145] width 35 height 11
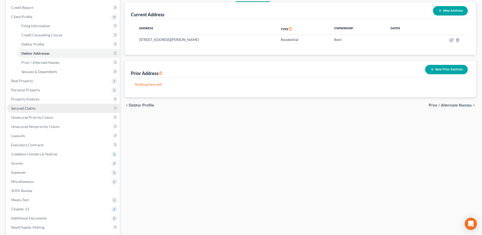
scroll to position [109, 0]
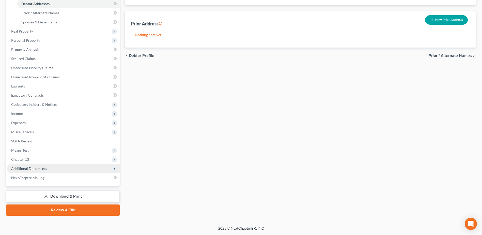
click at [28, 168] on span "Additional Documents" at bounding box center [29, 168] width 36 height 4
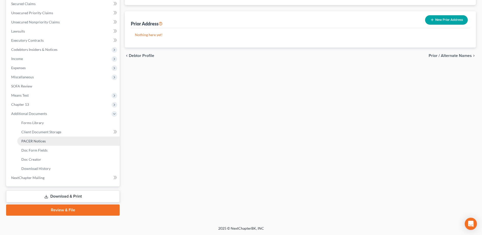
click at [34, 141] on span "PACER Notices" at bounding box center [33, 141] width 24 height 4
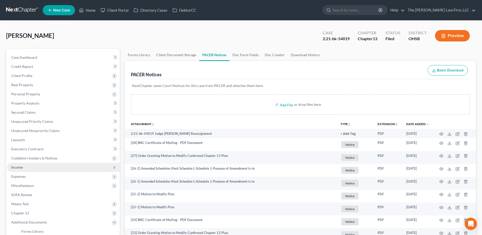
click at [24, 167] on span "Income" at bounding box center [63, 167] width 113 height 9
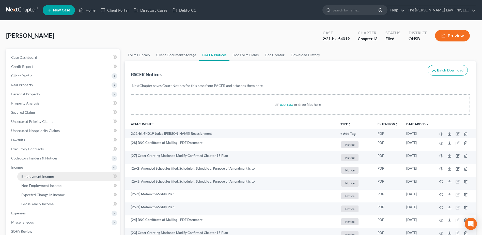
click at [31, 174] on span "Employment Income" at bounding box center [37, 176] width 33 height 4
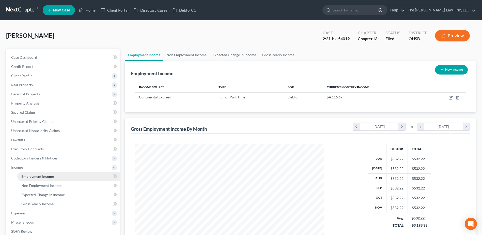
scroll to position [94, 199]
click at [24, 77] on span "Client Profile" at bounding box center [21, 75] width 21 height 4
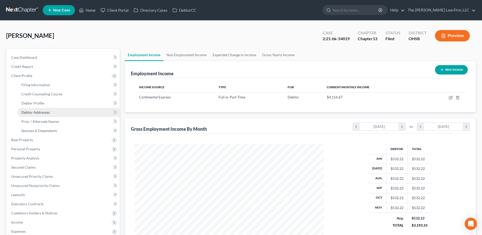
click at [33, 112] on span "Debtor Addresses" at bounding box center [35, 112] width 28 height 4
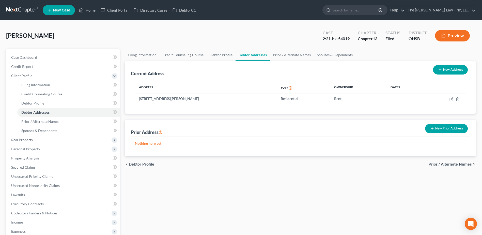
drag, startPoint x: 26, startPoint y: 7, endPoint x: 30, endPoint y: 7, distance: 3.8
click at [26, 7] on link at bounding box center [22, 10] width 33 height 9
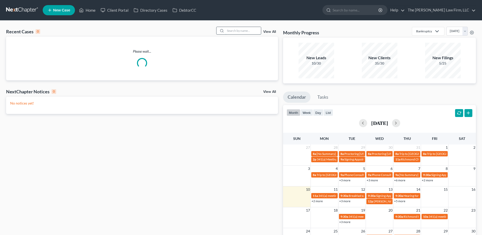
click at [243, 31] on input "search" at bounding box center [244, 30] width 36 height 7
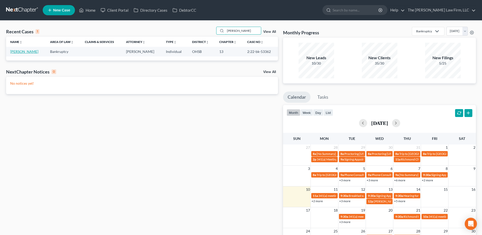
type input "[PERSON_NAME]"
click at [19, 51] on link "[PERSON_NAME]" at bounding box center [24, 51] width 28 height 4
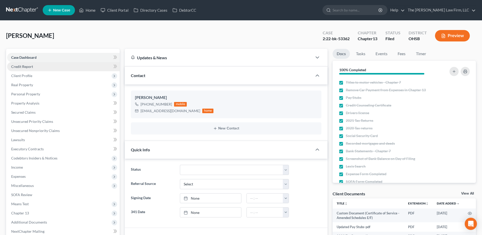
scroll to position [1375, 0]
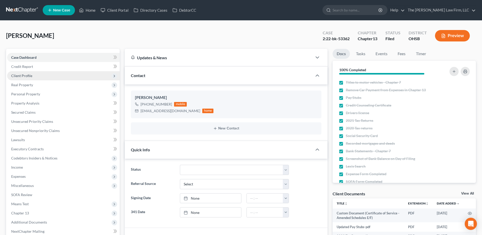
click at [12, 73] on span "Client Profile" at bounding box center [63, 75] width 113 height 9
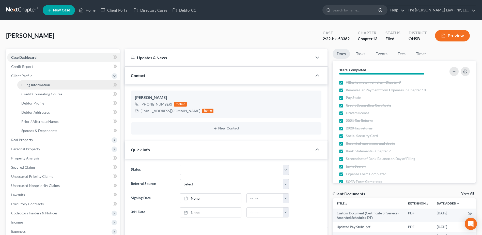
click at [21, 85] on link "Filing Information" at bounding box center [68, 84] width 102 height 9
select select "1"
select select "0"
select select "3"
select select "36"
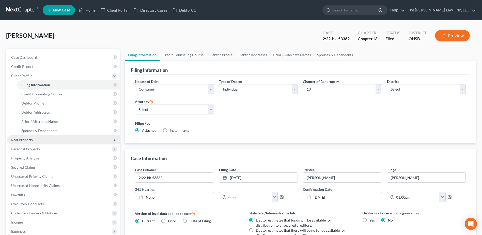
scroll to position [76, 0]
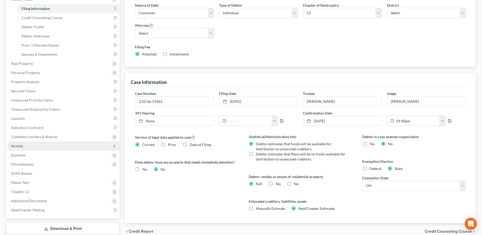
click at [19, 144] on span "Income" at bounding box center [17, 146] width 12 height 4
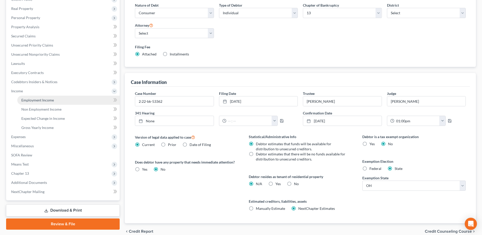
click at [40, 98] on span "Employment Income" at bounding box center [37, 100] width 33 height 4
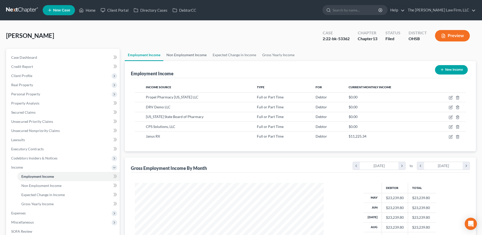
scroll to position [94, 199]
click at [183, 53] on link "Non Employment Income" at bounding box center [186, 55] width 46 height 12
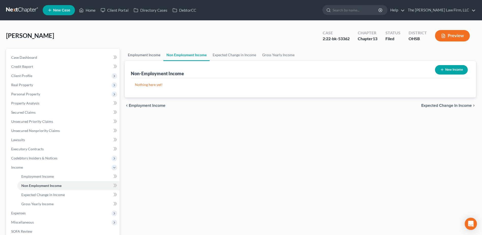
click at [154, 53] on link "Employment Income" at bounding box center [144, 55] width 39 height 12
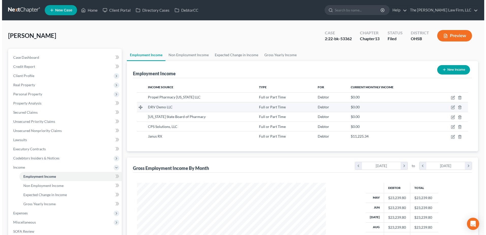
scroll to position [94, 199]
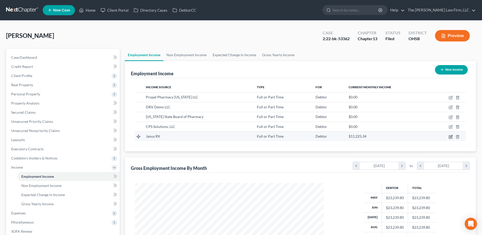
click at [450, 136] on icon "button" at bounding box center [451, 137] width 4 height 4
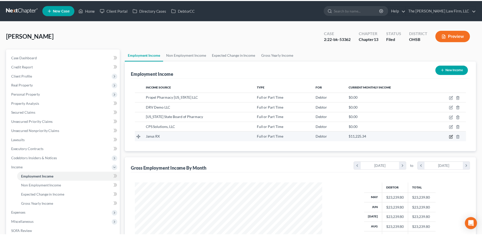
scroll to position [95, 201]
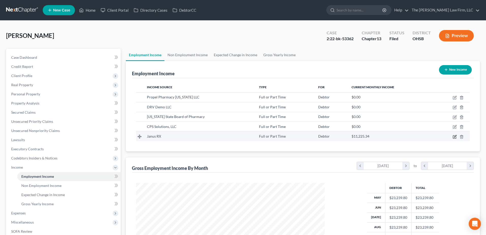
select select "0"
select select "1"
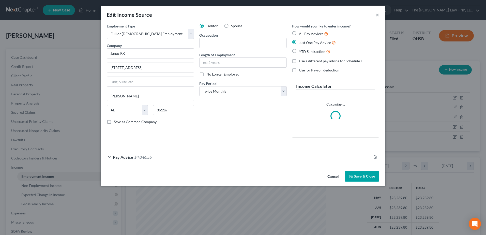
click at [377, 14] on button "×" at bounding box center [378, 15] width 4 height 6
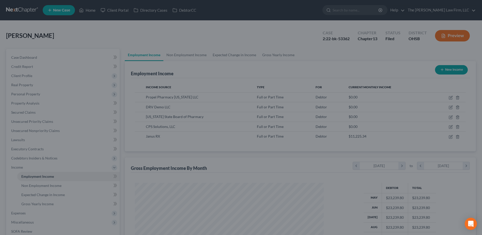
scroll to position [94, 199]
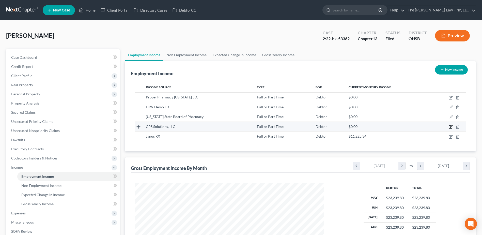
click at [451, 127] on icon "button" at bounding box center [451, 127] width 4 height 4
select select "0"
select select "36"
select select "2"
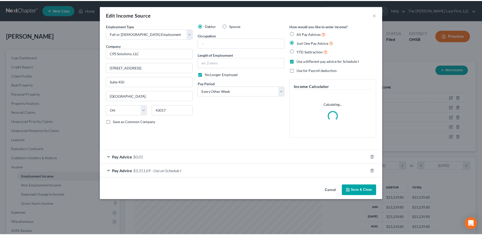
scroll to position [95, 201]
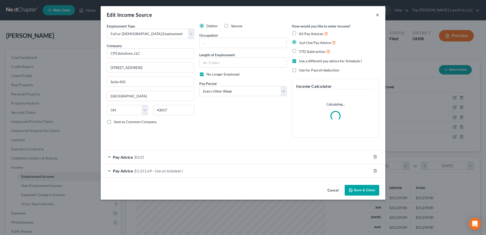
click at [377, 16] on button "×" at bounding box center [378, 15] width 4 height 6
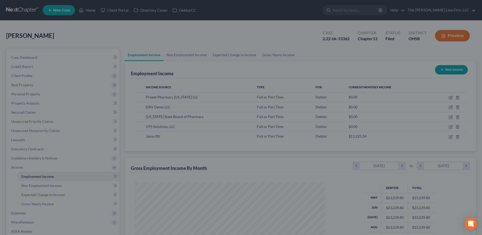
scroll to position [94, 199]
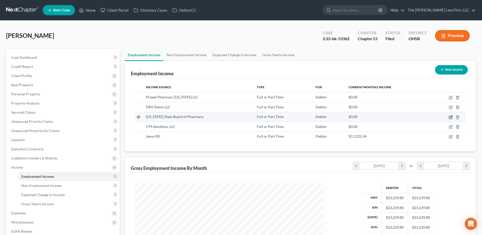
click at [451, 116] on icon "button" at bounding box center [451, 117] width 4 height 4
select select "0"
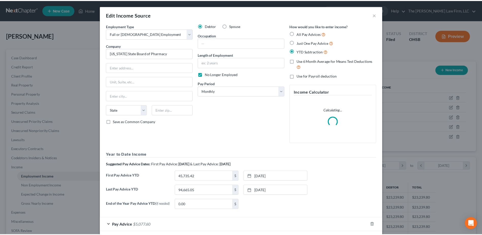
scroll to position [95, 201]
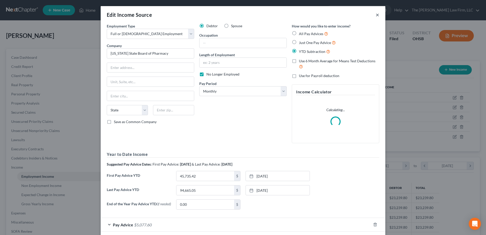
click at [376, 16] on button "×" at bounding box center [378, 15] width 4 height 6
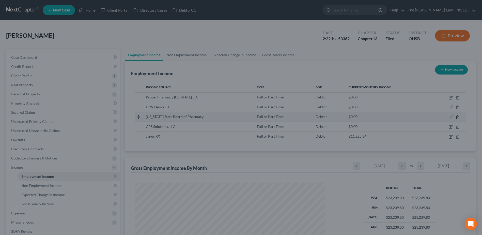
scroll to position [94, 199]
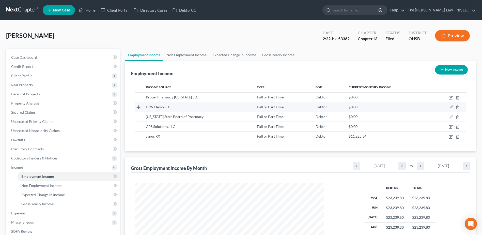
click at [451, 107] on icon "button" at bounding box center [451, 107] width 4 height 4
select select "0"
select select "31"
select select "2"
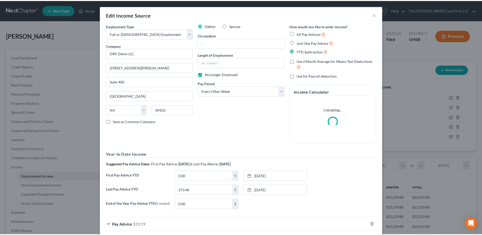
scroll to position [95, 201]
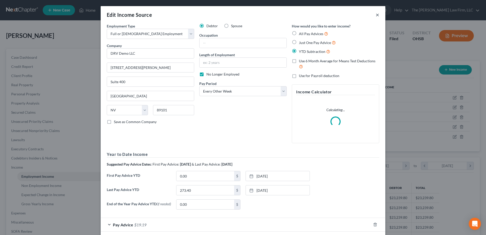
click at [377, 15] on button "×" at bounding box center [378, 15] width 4 height 6
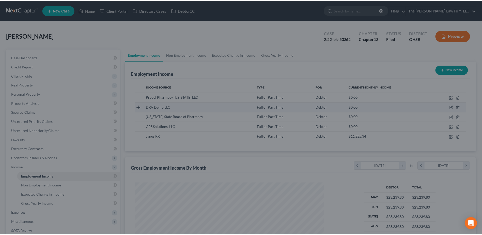
scroll to position [94, 199]
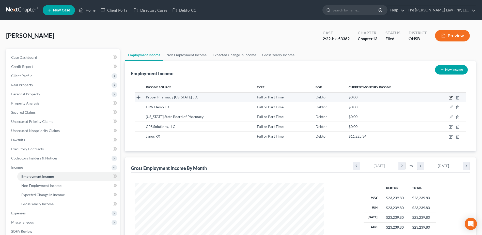
click at [450, 97] on icon "button" at bounding box center [451, 98] width 4 height 4
select select "0"
select select "36"
select select "2"
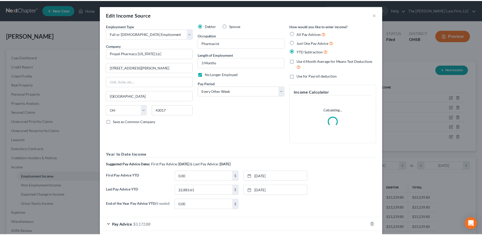
scroll to position [95, 201]
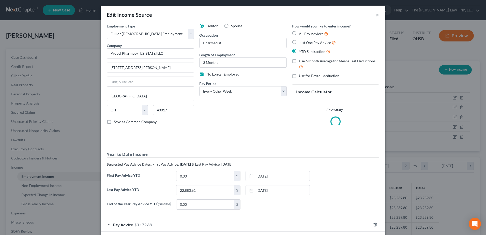
click at [376, 13] on button "×" at bounding box center [378, 15] width 4 height 6
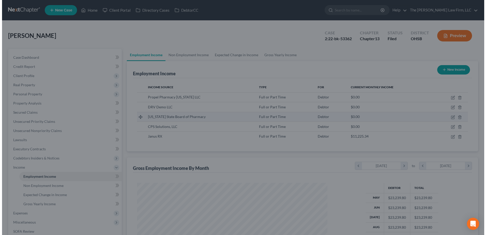
scroll to position [254182, 254078]
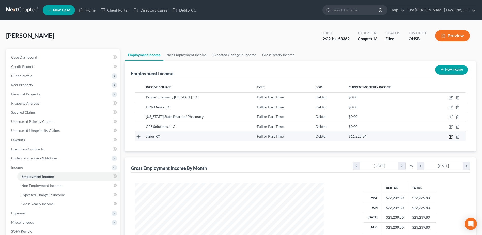
click at [450, 136] on icon "button" at bounding box center [451, 137] width 4 height 4
select select "0"
select select "1"
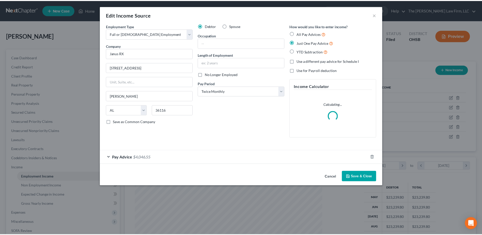
scroll to position [95, 201]
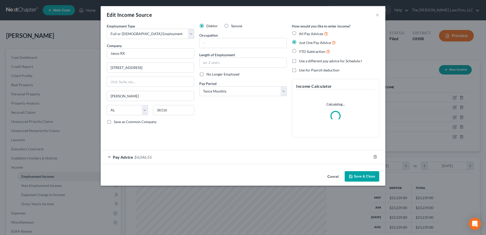
click at [206, 75] on label "No Longer Employed" at bounding box center [222, 74] width 33 height 5
click at [209, 75] on input "No Longer Employed" at bounding box center [210, 73] width 3 height 3
checkbox input "true"
click at [356, 174] on button "Save & Close" at bounding box center [362, 176] width 35 height 11
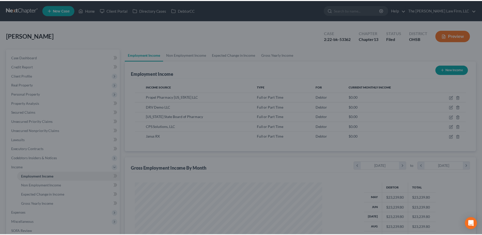
scroll to position [94, 199]
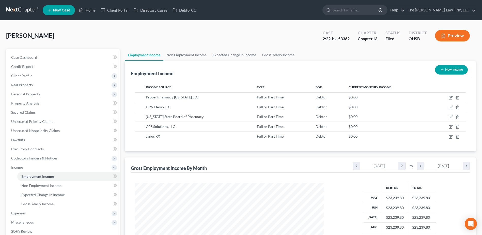
click at [456, 65] on button "New Income" at bounding box center [451, 69] width 33 height 9
select select "0"
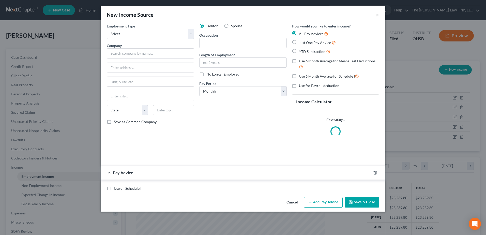
scroll to position [95, 201]
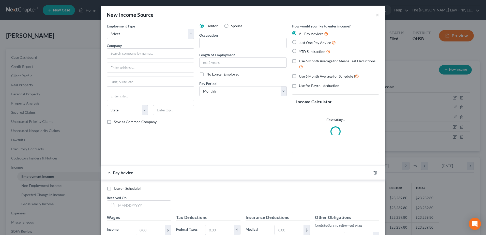
click at [299, 51] on label "YTD Subtraction" at bounding box center [314, 52] width 31 height 6
click at [301, 51] on input "YTD Subtraction" at bounding box center [302, 50] width 3 height 3
radio input "true"
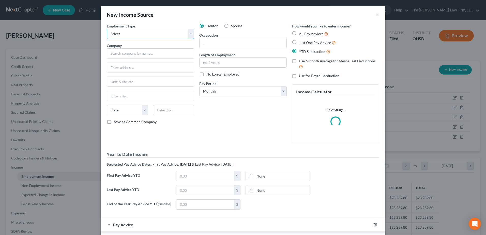
click at [142, 33] on select "Select Full or Part Time Employment Self Employment" at bounding box center [150, 34] width 87 height 10
select select "0"
click at [107, 29] on select "Select Full or Part Time Employment Self Employment" at bounding box center [150, 34] width 87 height 10
click at [116, 54] on input "text" at bounding box center [150, 53] width 87 height 10
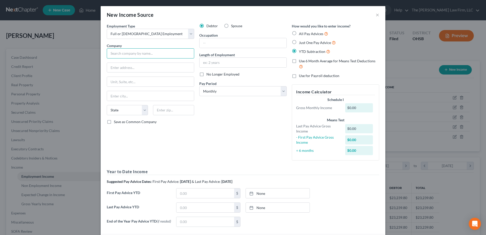
click at [128, 51] on input "text" at bounding box center [150, 53] width 87 height 10
type input "National Association of Boards of Pharmacy"
type input "1600 Feehanville Drive"
type input "60056"
type input "Mount Prospect"
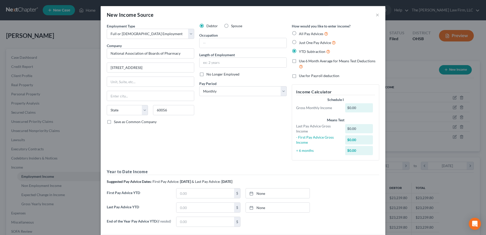
select select "14"
click at [220, 44] on input "text" at bounding box center [243, 43] width 87 height 10
type input "Pharmacist"
type input "1 Month"
click at [206, 93] on select "Select Monthly Twice Monthly Every Other Week Weekly" at bounding box center [242, 91] width 87 height 10
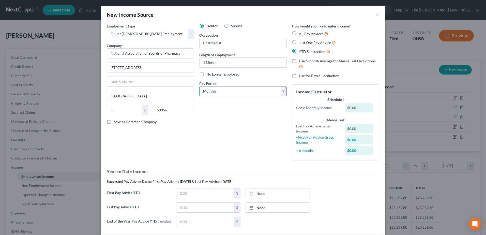
select select "2"
click at [199, 86] on select "Select Monthly Twice Monthly Every Other Week Weekly" at bounding box center [242, 91] width 87 height 10
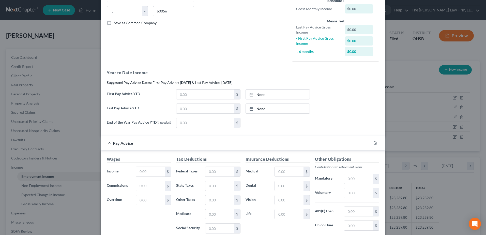
scroll to position [127, 0]
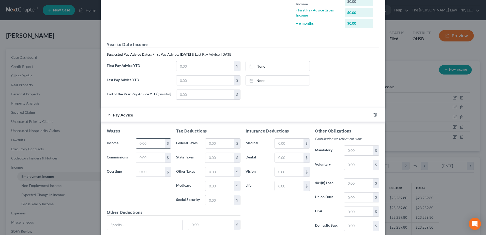
click at [141, 141] on input "text" at bounding box center [150, 144] width 29 height 10
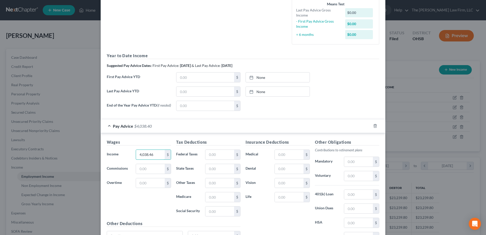
type input "4,038.46"
type input "339.43"
type input "108.02"
type input "58.56"
type input "250.38"
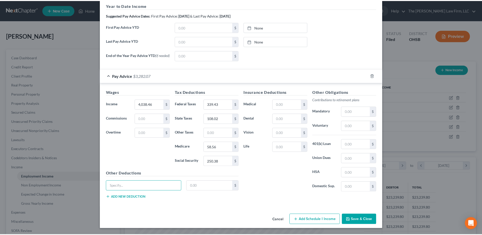
scroll to position [179, 0]
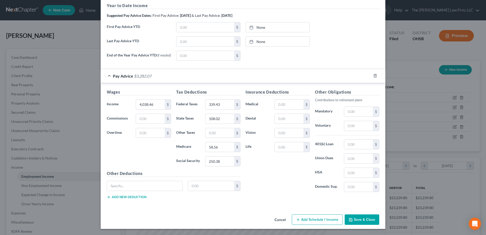
click at [354, 215] on button "Save & Close" at bounding box center [362, 219] width 35 height 11
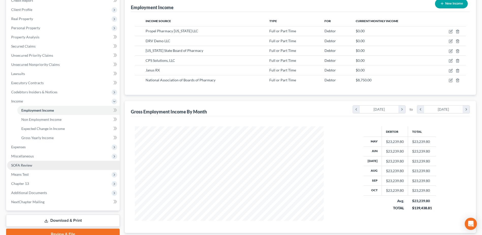
scroll to position [100, 0]
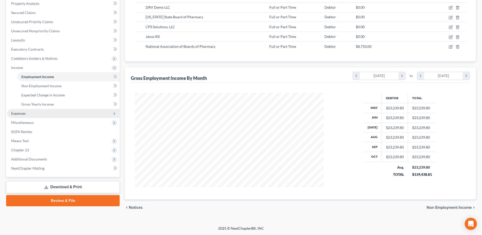
click at [22, 114] on span "Expenses" at bounding box center [18, 113] width 14 height 4
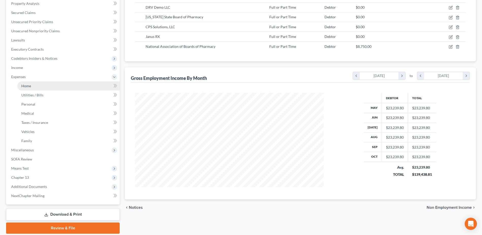
click at [29, 85] on span "Home" at bounding box center [26, 86] width 10 height 4
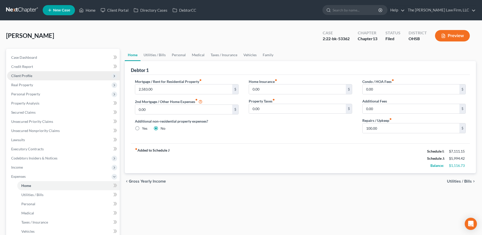
click at [36, 76] on span "Client Profile" at bounding box center [63, 75] width 113 height 9
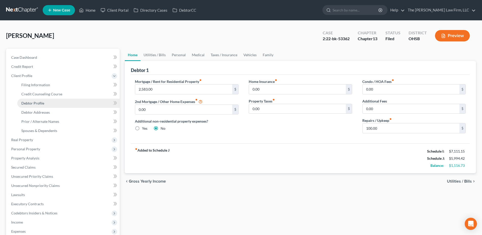
click at [38, 106] on link "Debtor Profile" at bounding box center [68, 103] width 102 height 9
select select "0"
select select "1"
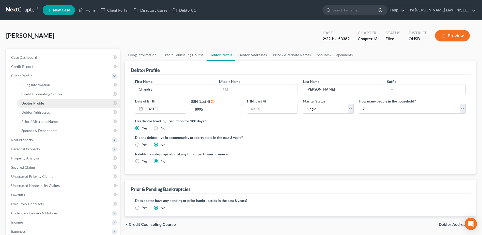
radio input "true"
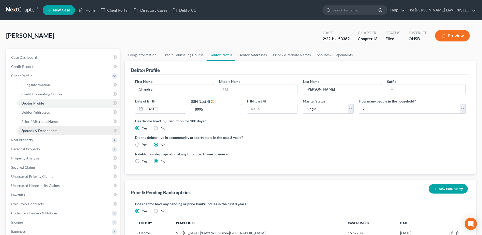
click at [33, 132] on span "Spouses & Dependents" at bounding box center [39, 130] width 36 height 4
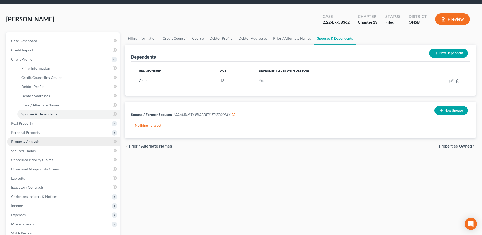
scroll to position [25, 0]
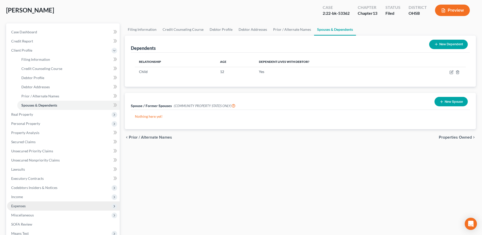
click at [23, 205] on span "Expenses" at bounding box center [18, 206] width 14 height 4
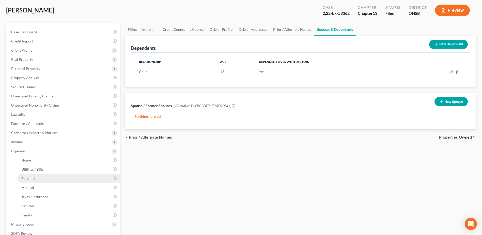
click at [28, 180] on span "Personal" at bounding box center [28, 178] width 14 height 4
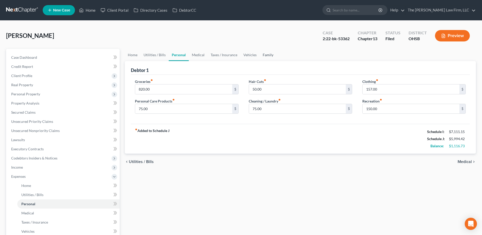
click at [268, 54] on link "Family" at bounding box center [268, 55] width 17 height 12
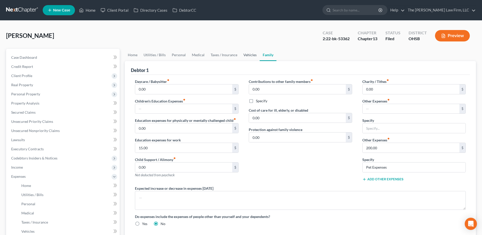
click at [250, 54] on link "Vehicles" at bounding box center [250, 55] width 19 height 12
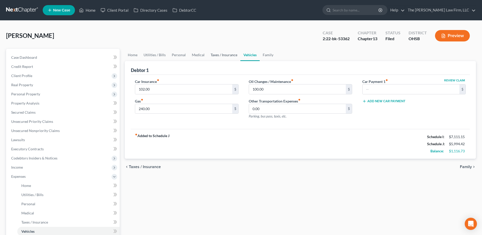
click at [233, 55] on link "Taxes / Insurance" at bounding box center [224, 55] width 33 height 12
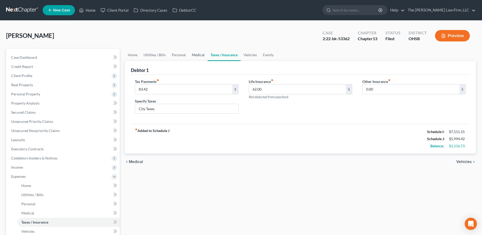
click at [192, 56] on link "Medical" at bounding box center [198, 55] width 19 height 12
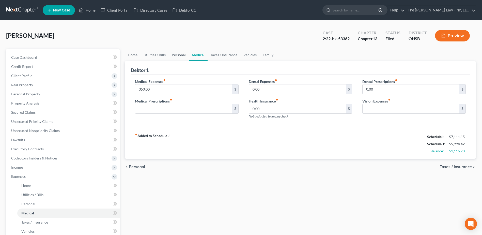
click at [169, 54] on link "Personal" at bounding box center [179, 55] width 20 height 12
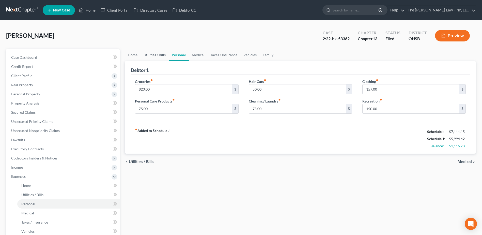
click at [155, 55] on link "Utilities / Bills" at bounding box center [155, 55] width 28 height 12
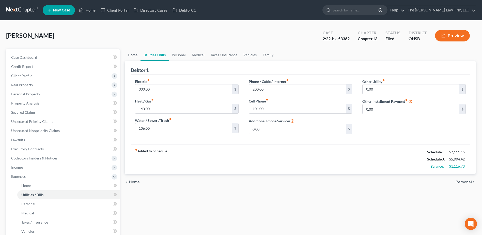
click at [127, 54] on link "Home" at bounding box center [133, 55] width 16 height 12
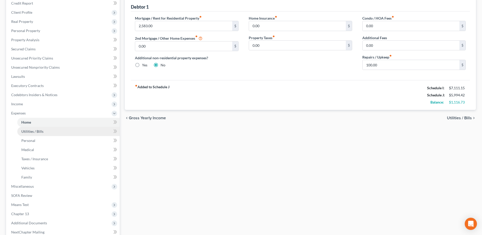
scroll to position [118, 0]
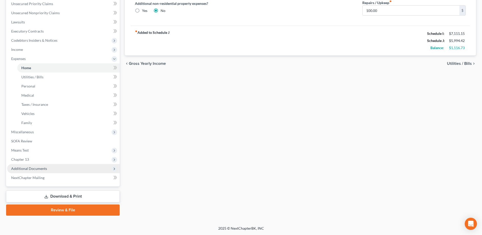
click at [36, 169] on span "Additional Documents" at bounding box center [29, 168] width 36 height 4
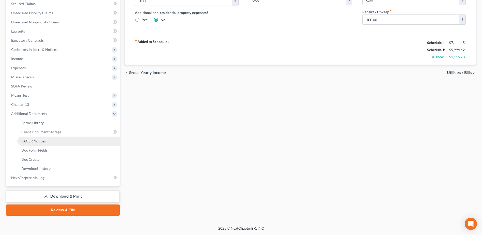
click at [35, 143] on span "PACER Notices" at bounding box center [33, 141] width 24 height 4
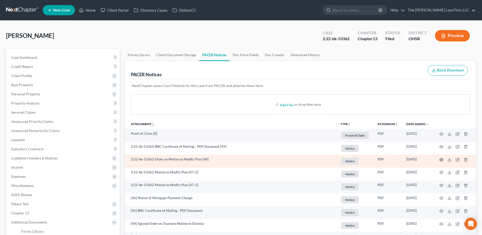
click at [441, 158] on icon "button" at bounding box center [442, 160] width 4 height 4
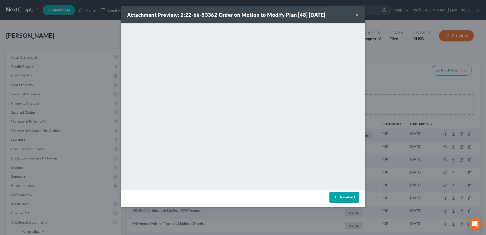
click at [357, 15] on button "×" at bounding box center [357, 15] width 4 height 6
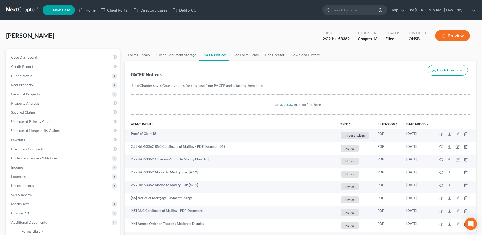
scroll to position [153, 0]
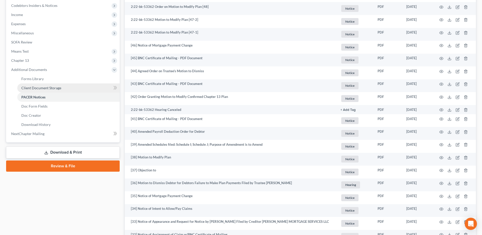
click at [43, 90] on link "Client Document Storage" at bounding box center [68, 87] width 102 height 9
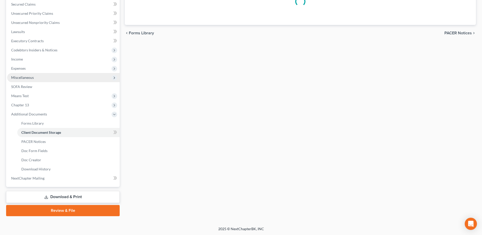
scroll to position [90, 0]
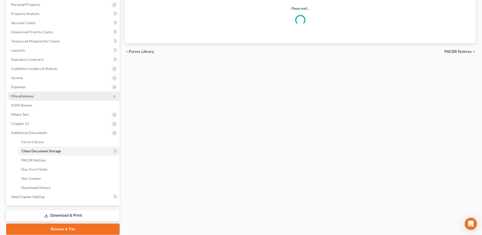
select select "7"
select select "53"
select select "61"
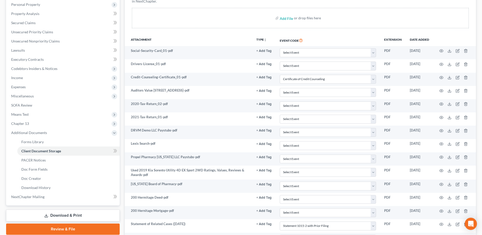
scroll to position [0, 0]
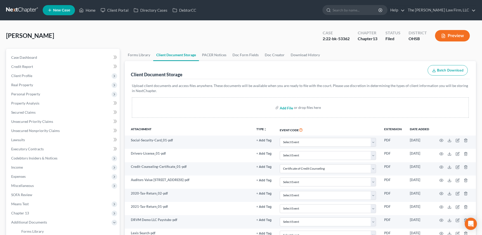
click at [287, 108] on input "file" at bounding box center [286, 107] width 12 height 9
type input "C:\fakepath\Updated Pay Stubs.pdf"
select select "7"
select select "53"
select select "61"
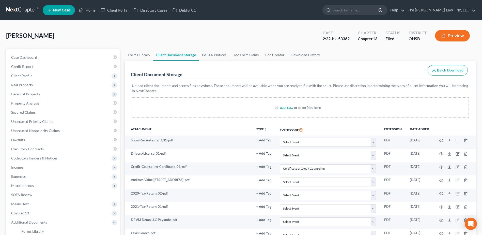
click at [29, 8] on link at bounding box center [22, 10] width 33 height 9
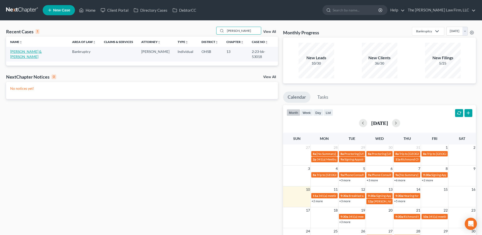
type input "[PERSON_NAME]"
click at [26, 52] on link "[PERSON_NAME] & [PERSON_NAME]" at bounding box center [26, 53] width 32 height 9
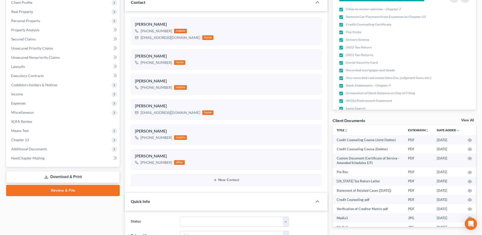
scroll to position [76, 0]
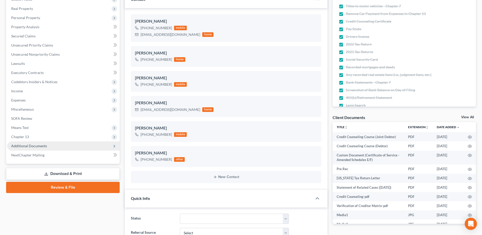
click at [25, 147] on span "Additional Documents" at bounding box center [29, 146] width 36 height 4
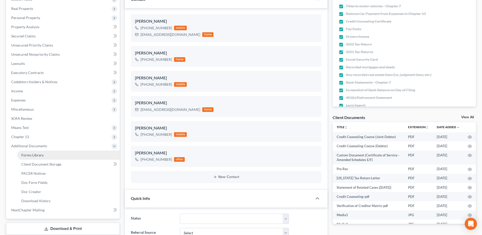
scroll to position [2557, 0]
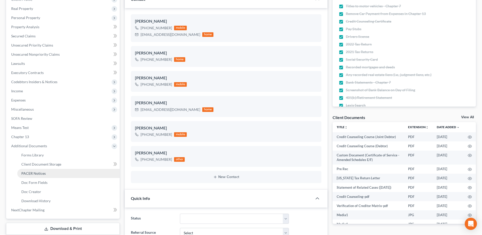
click at [28, 173] on span "PACER Notices" at bounding box center [33, 173] width 24 height 4
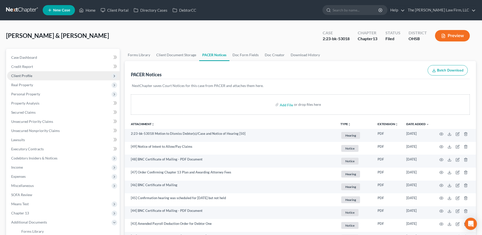
click at [27, 77] on span "Client Profile" at bounding box center [21, 75] width 21 height 4
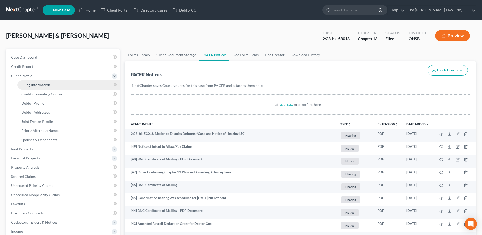
click at [36, 84] on span "Filing Information" at bounding box center [35, 85] width 29 height 4
select select "1"
select select "3"
select select "36"
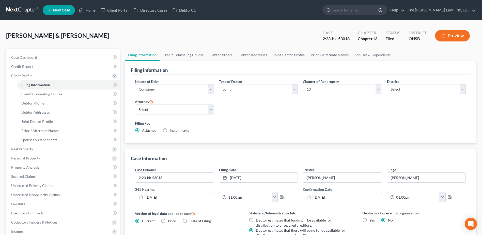
click at [17, 12] on link at bounding box center [22, 10] width 33 height 9
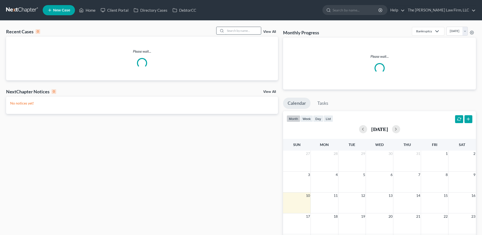
click at [243, 32] on input "search" at bounding box center [244, 30] width 36 height 7
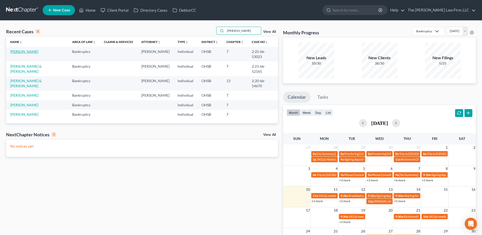
type input "[PERSON_NAME]"
click at [20, 51] on link "[PERSON_NAME]" at bounding box center [24, 51] width 28 height 4
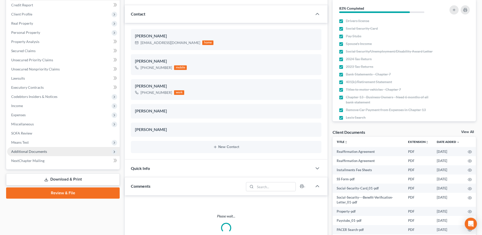
scroll to position [76, 0]
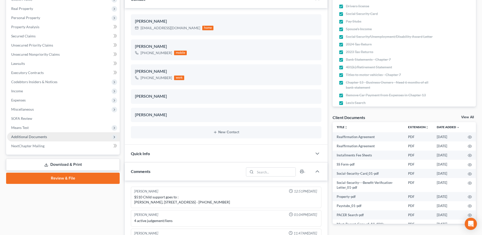
click at [35, 135] on span "Additional Documents" at bounding box center [29, 137] width 36 height 4
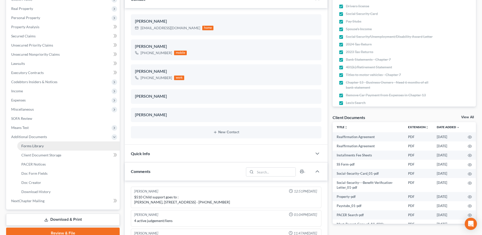
scroll to position [39, 0]
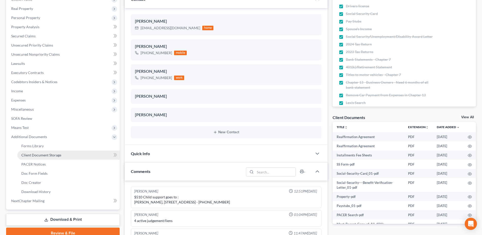
click at [46, 156] on span "Client Document Storage" at bounding box center [41, 155] width 40 height 4
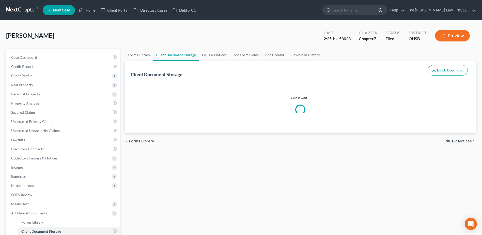
select select "52"
select select "61"
select select "7"
select select "37"
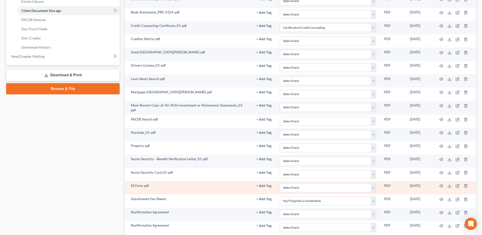
scroll to position [259, 0]
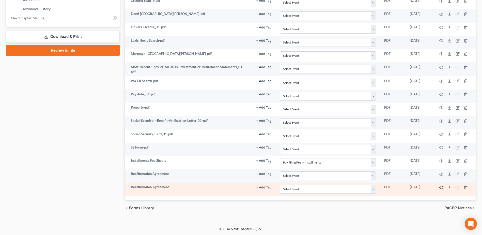
click at [442, 186] on icon "button" at bounding box center [442, 187] width 4 height 4
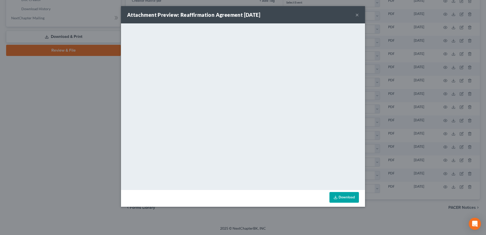
click at [359, 15] on div "Attachment Preview: Reaffirmation Agreement 07/28/2025 ×" at bounding box center [243, 14] width 244 height 17
click at [355, 14] on button "×" at bounding box center [357, 15] width 4 height 6
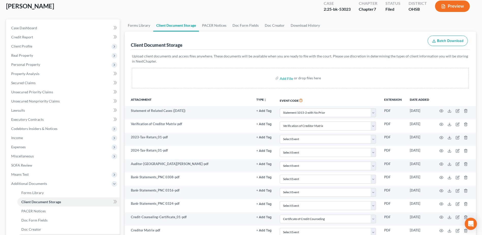
scroll to position [0, 0]
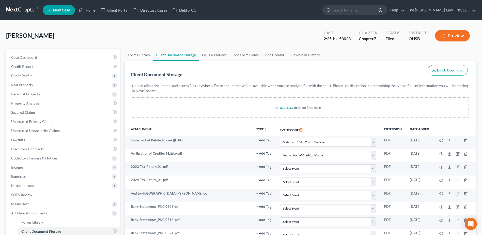
click at [22, 10] on link at bounding box center [22, 10] width 33 height 9
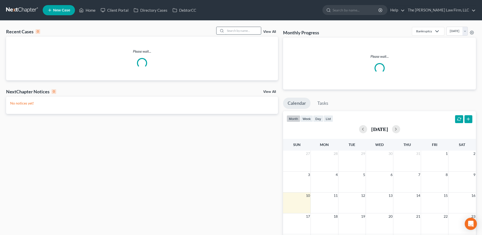
click at [235, 31] on input "search" at bounding box center [244, 30] width 36 height 7
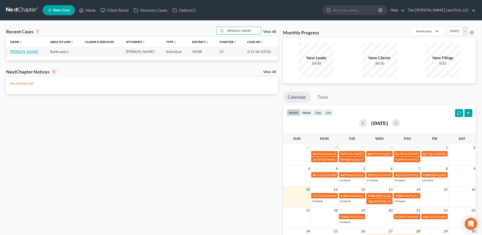
type input "[PERSON_NAME]"
click at [24, 52] on link "[PERSON_NAME]" at bounding box center [24, 51] width 28 height 4
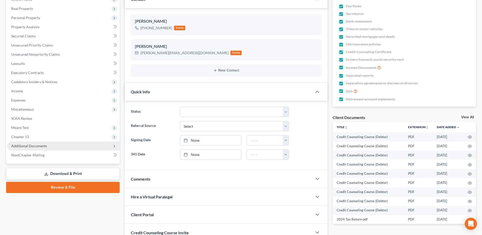
scroll to position [941, 0]
click at [26, 144] on span "Additional Documents" at bounding box center [29, 146] width 36 height 4
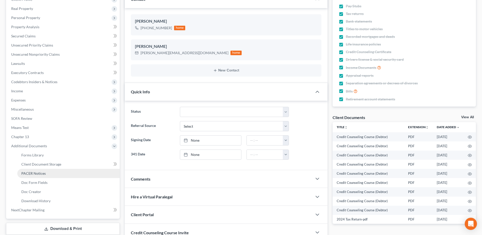
click at [40, 172] on span "PACER Notices" at bounding box center [33, 173] width 24 height 4
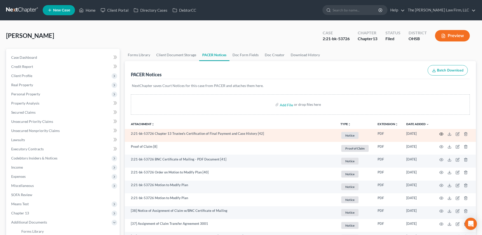
click at [442, 134] on circle "button" at bounding box center [441, 133] width 1 height 1
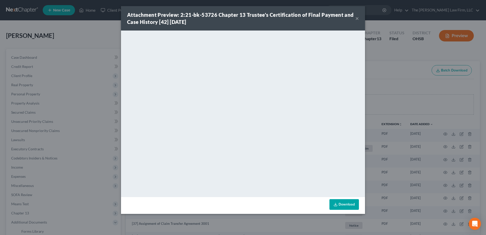
drag, startPoint x: 356, startPoint y: 17, endPoint x: 356, endPoint y: 22, distance: 5.1
click at [357, 17] on button "×" at bounding box center [357, 18] width 4 height 6
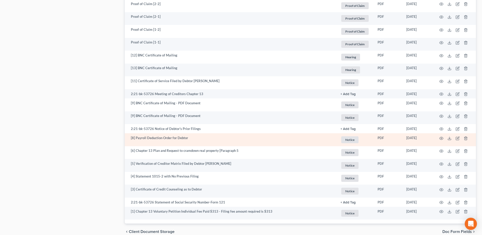
scroll to position [850, 0]
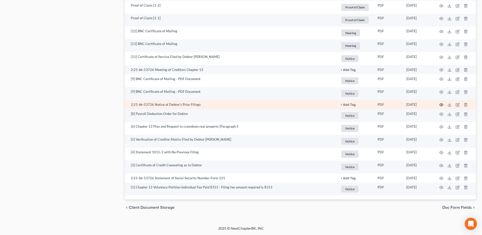
click at [441, 104] on circle "button" at bounding box center [441, 104] width 1 height 1
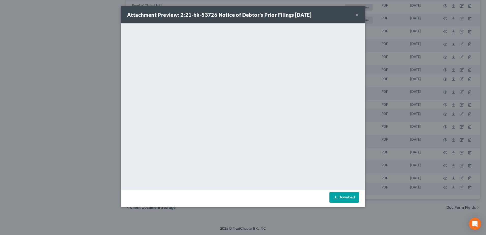
click at [355, 14] on div "Attachment Preview: 2:21-bk-53726 Notice of Debtor's Prior Filings [DATE] ×" at bounding box center [243, 14] width 244 height 17
click at [359, 15] on button "×" at bounding box center [357, 15] width 4 height 6
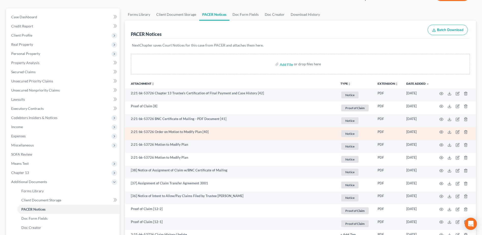
scroll to position [0, 0]
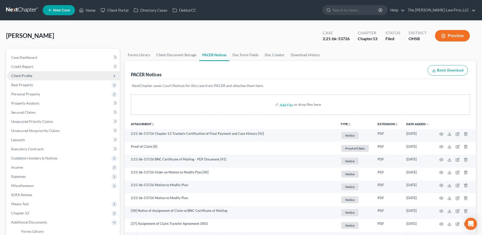
click at [26, 73] on span "Client Profile" at bounding box center [21, 75] width 21 height 4
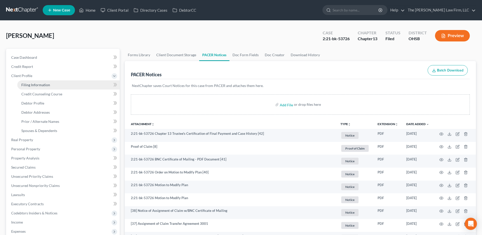
click at [27, 81] on link "Filing Information" at bounding box center [68, 84] width 102 height 9
select select "1"
select select "0"
select select "3"
select select "36"
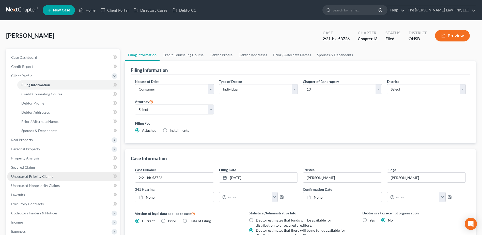
click at [39, 177] on span "Unsecured Priority Claims" at bounding box center [32, 176] width 42 height 4
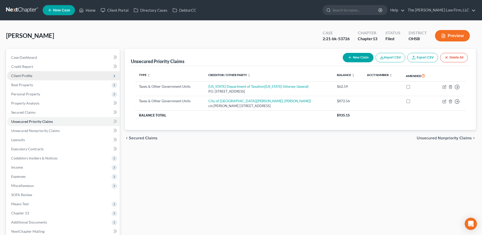
click at [32, 78] on span "Client Profile" at bounding box center [63, 75] width 113 height 9
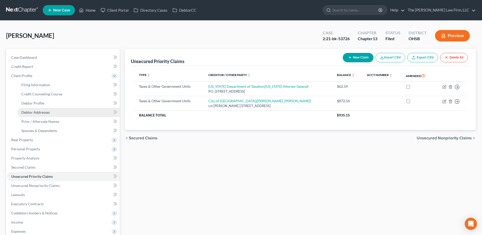
click at [39, 110] on span "Debtor Addresses" at bounding box center [35, 112] width 28 height 4
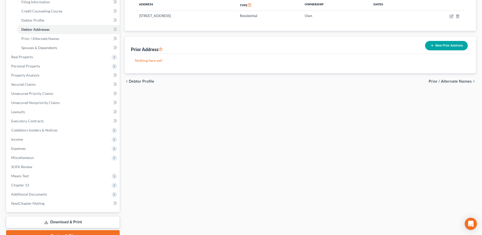
scroll to position [109, 0]
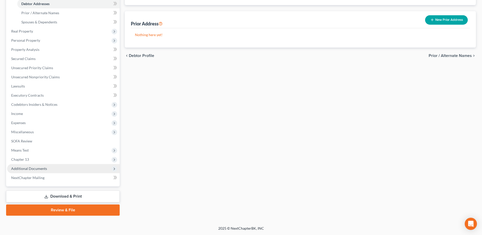
click at [39, 168] on span "Additional Documents" at bounding box center [29, 168] width 36 height 4
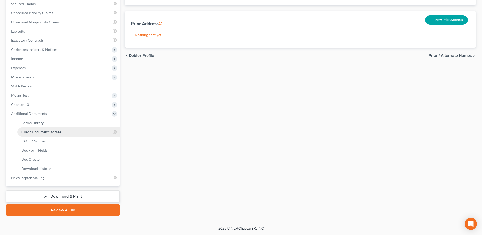
click at [51, 130] on span "Client Document Storage" at bounding box center [41, 132] width 40 height 4
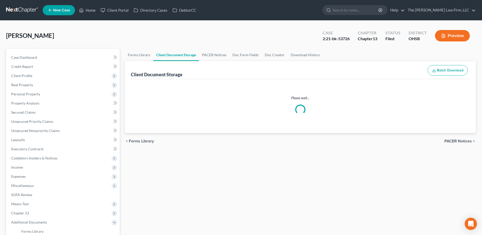
select select "7"
select select "52"
select select "61"
select select "7"
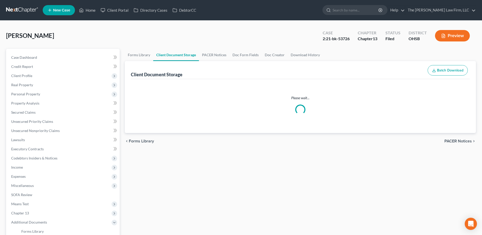
select select "7"
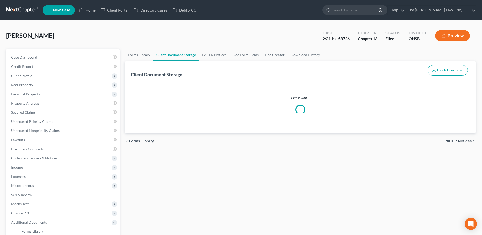
select select "7"
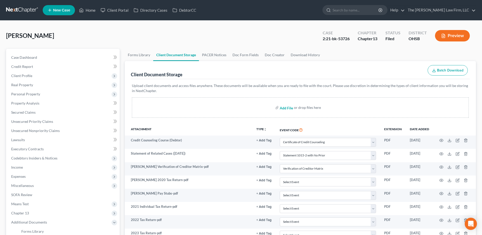
click at [289, 107] on input "file" at bounding box center [286, 107] width 12 height 9
type input "C:\fakepath\Certification Regarding Issuance of Discharge.pdf"
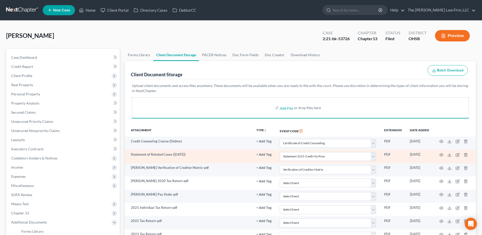
select select "7"
select select "52"
select select "61"
select select "7"
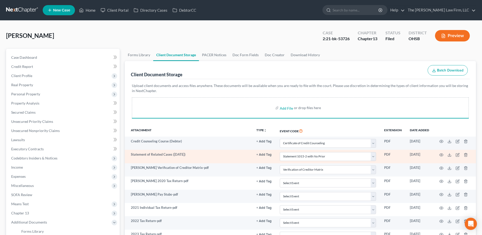
select select "7"
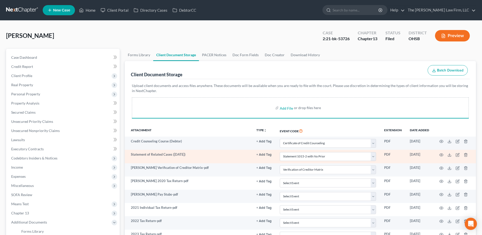
select select "7"
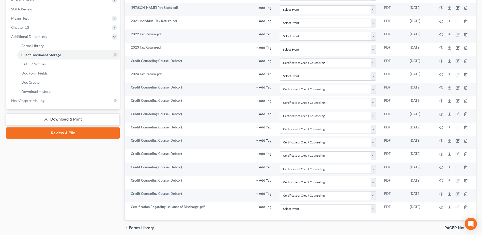
scroll to position [206, 0]
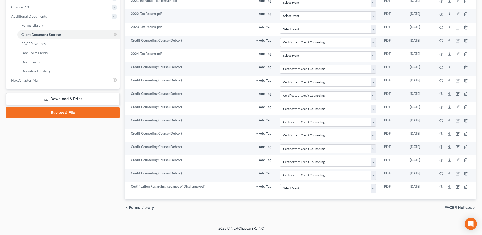
click at [78, 111] on link "Review & File" at bounding box center [63, 112] width 114 height 11
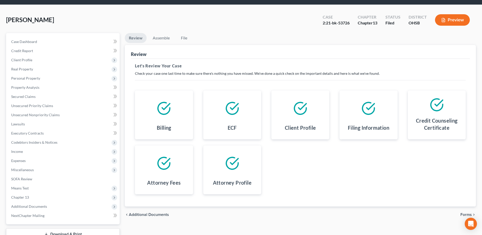
scroll to position [54, 0]
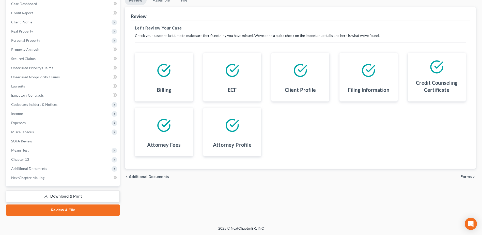
click at [466, 174] on div "chevron_left Additional Documents Forms chevron_right" at bounding box center [300, 177] width 351 height 16
click at [467, 176] on span "Forms" at bounding box center [466, 177] width 11 height 4
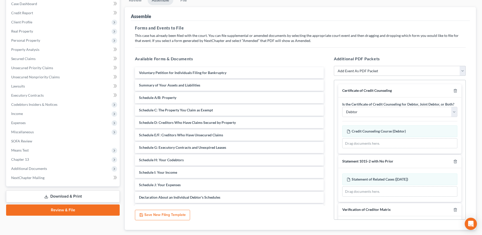
click at [452, 88] on div "Certificate of Credit Counseling" at bounding box center [399, 90] width 123 height 13
click at [453, 89] on div at bounding box center [455, 90] width 6 height 5
click at [454, 90] on icon "button" at bounding box center [455, 90] width 2 height 3
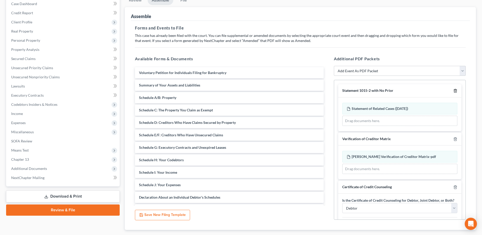
click at [454, 90] on icon "button" at bounding box center [455, 90] width 2 height 3
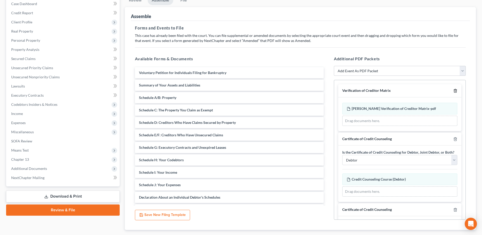
click at [454, 90] on icon "button" at bounding box center [455, 90] width 2 height 3
click at [454, 137] on icon "button" at bounding box center [455, 138] width 2 height 3
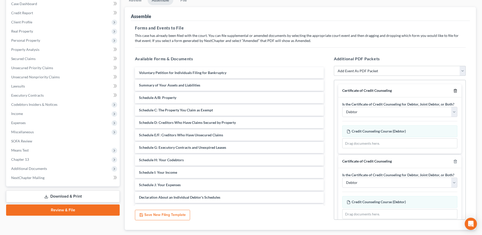
click at [454, 90] on icon "button" at bounding box center [455, 90] width 2 height 3
click at [454, 160] on icon "button" at bounding box center [455, 161] width 2 height 3
click at [454, 90] on icon "button" at bounding box center [455, 90] width 2 height 3
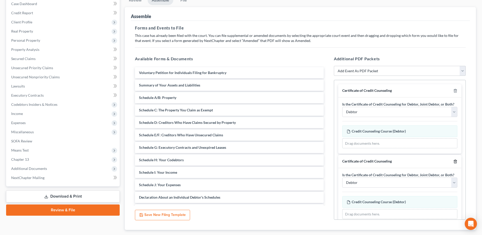
click at [454, 160] on icon "button" at bounding box center [455, 161] width 2 height 3
click at [454, 90] on icon "button" at bounding box center [455, 90] width 2 height 3
click at [453, 159] on div at bounding box center [455, 161] width 6 height 5
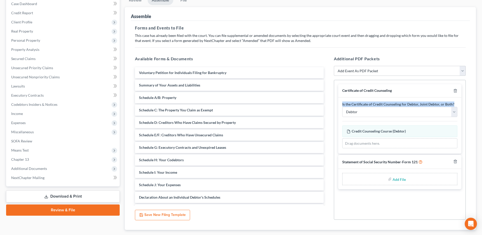
click at [453, 90] on div at bounding box center [455, 90] width 6 height 5
click at [454, 90] on icon "button" at bounding box center [456, 91] width 4 height 4
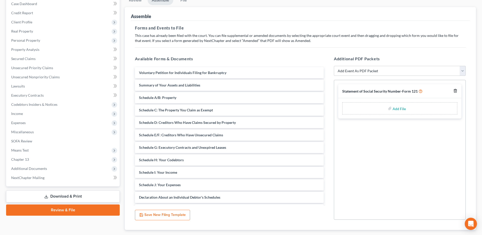
click at [455, 90] on icon "button" at bounding box center [455, 90] width 2 height 3
click at [439, 71] on select "Add Event As PDF Packet 20 Largest Unsecured Creditors Amended Document Amended…" at bounding box center [400, 71] width 132 height 10
select select "20"
click at [334, 66] on select "Add Event As PDF Packet 20 Largest Unsecured Creditors Amended Document Amended…" at bounding box center [400, 71] width 132 height 10
select select
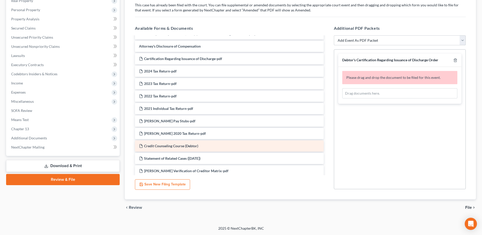
scroll to position [170, 0]
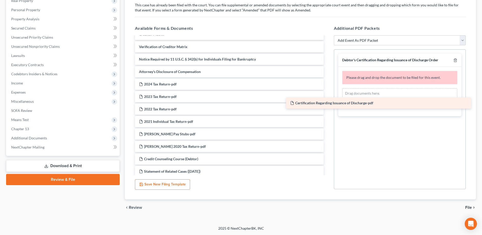
drag, startPoint x: 218, startPoint y: 84, endPoint x: 379, endPoint y: 96, distance: 161.7
click at [328, 96] on div "Certification Regarding Issuance of Discharge-pdf Voluntary Petition for Indivi…" at bounding box center [229, 90] width 197 height 447
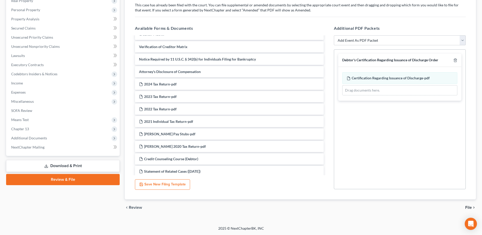
click at [466, 206] on span "File" at bounding box center [469, 207] width 7 height 4
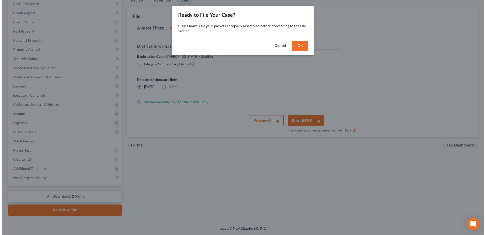
scroll to position [54, 0]
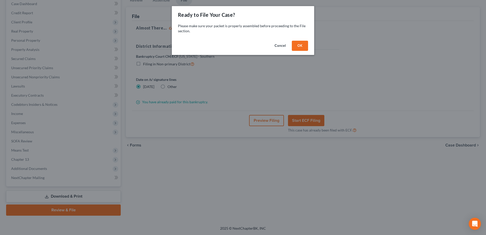
click at [306, 47] on button "OK" at bounding box center [300, 46] width 16 height 10
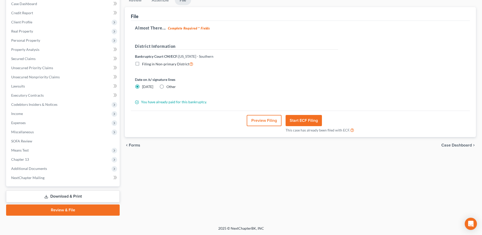
click at [270, 120] on button "Preview Filing" at bounding box center [264, 120] width 35 height 11
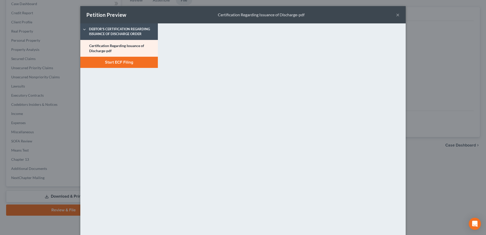
click at [131, 65] on button "Start ECF Filing" at bounding box center [119, 62] width 78 height 11
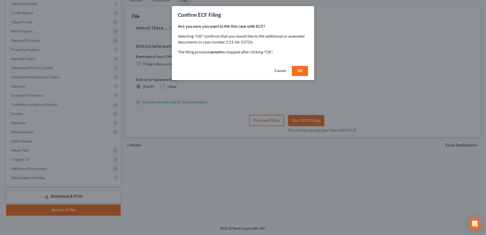
click at [295, 70] on button "OK" at bounding box center [300, 71] width 16 height 10
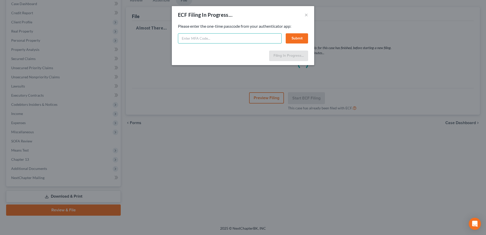
click at [234, 38] on input "text" at bounding box center [230, 38] width 104 height 10
type input "247894"
click at [293, 36] on button "Submit" at bounding box center [297, 38] width 22 height 10
